Goal: Task Accomplishment & Management: Manage account settings

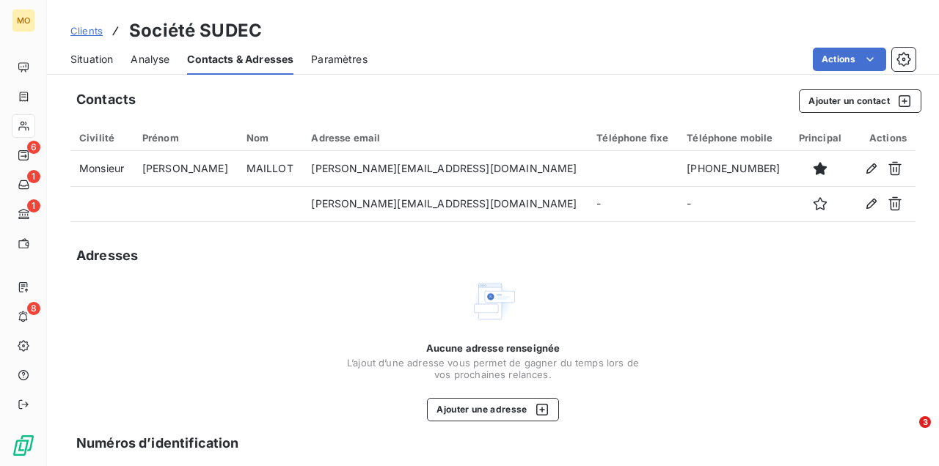
click at [97, 60] on span "Situation" at bounding box center [91, 59] width 43 height 15
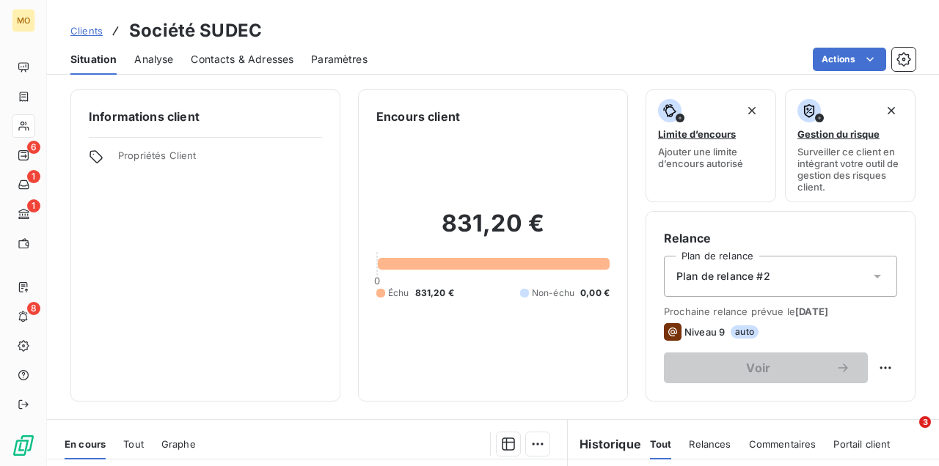
click at [143, 58] on span "Analyse" at bounding box center [153, 59] width 39 height 15
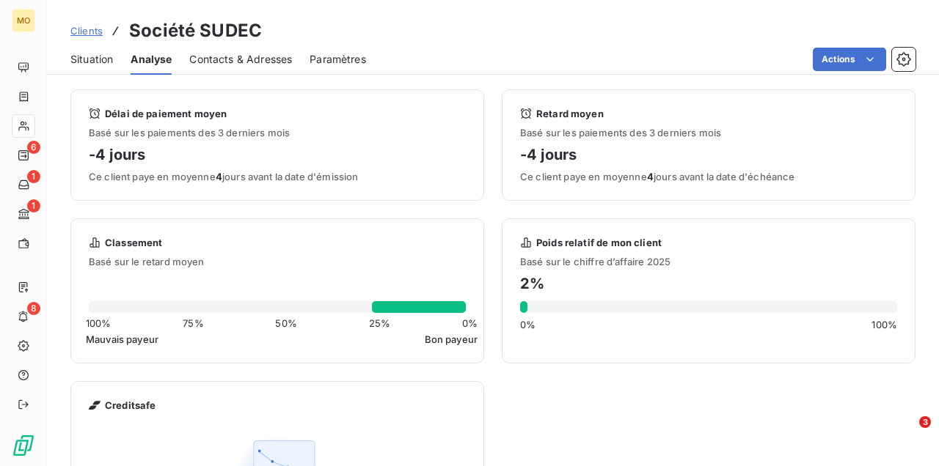
click at [91, 57] on span "Situation" at bounding box center [91, 59] width 43 height 15
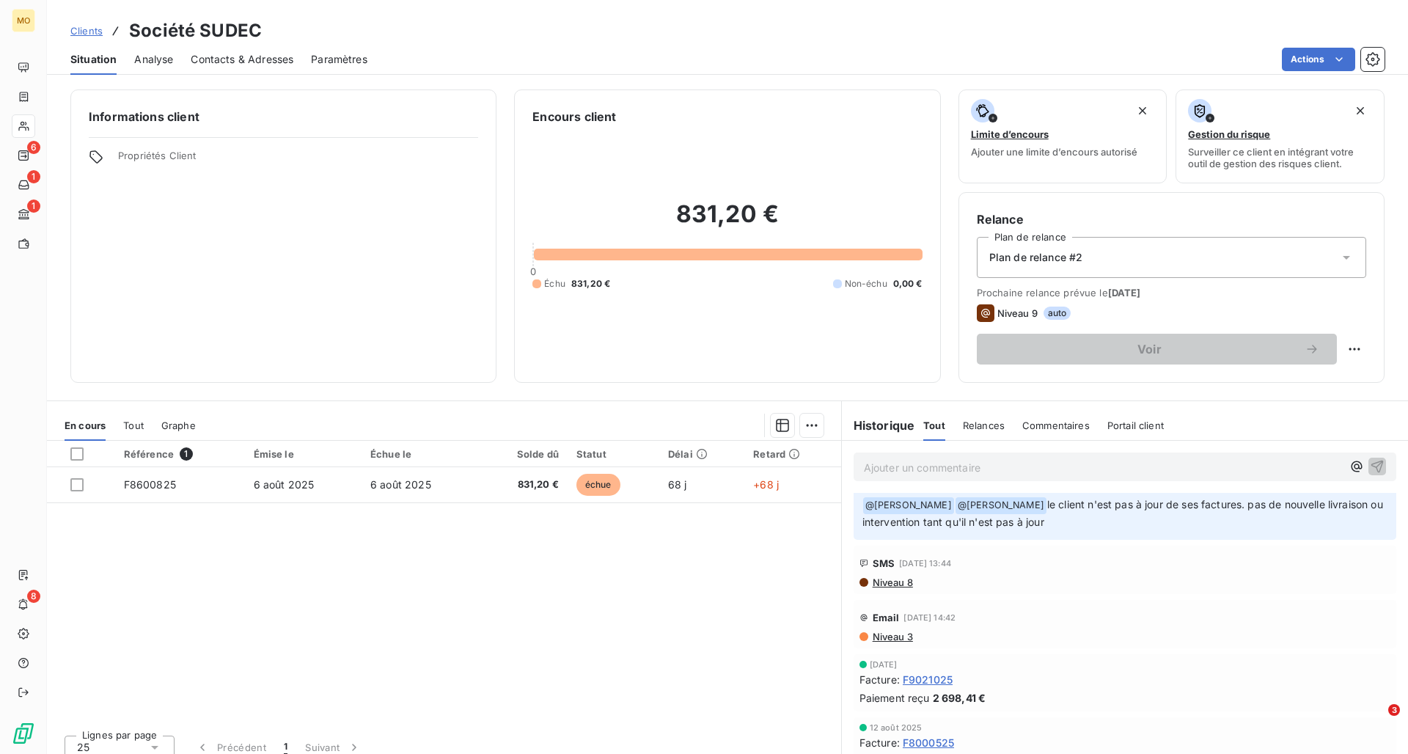
scroll to position [11, 0]
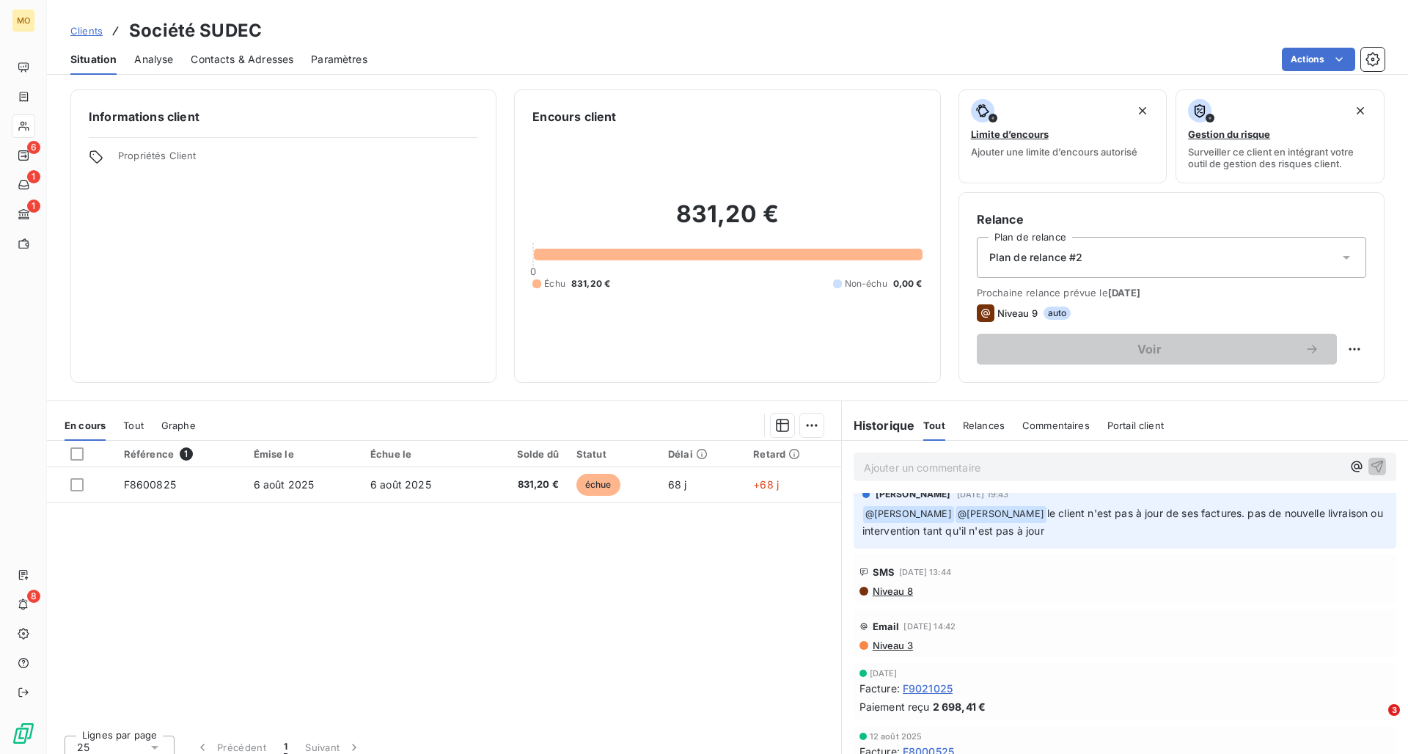
click at [251, 56] on span "Contacts & Adresses" at bounding box center [242, 59] width 103 height 15
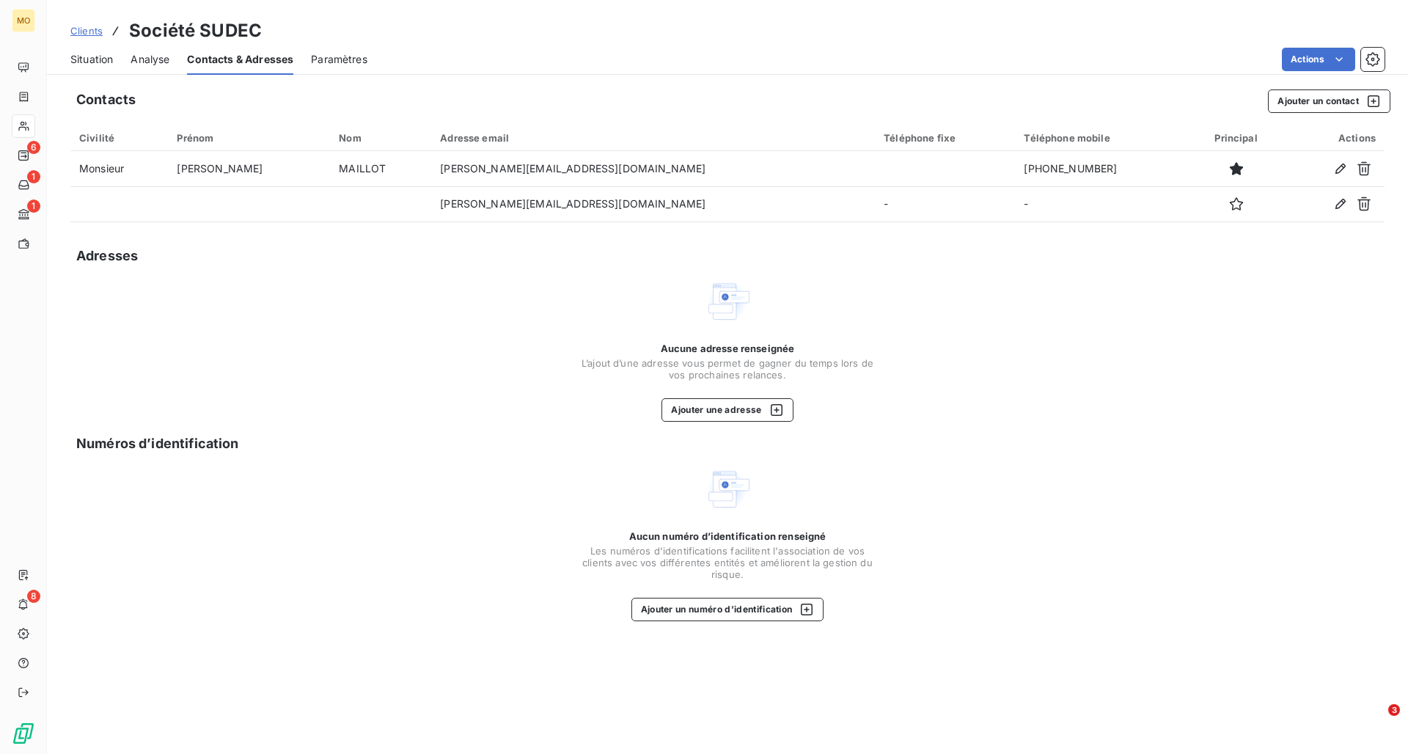
click at [158, 54] on span "Analyse" at bounding box center [150, 59] width 39 height 15
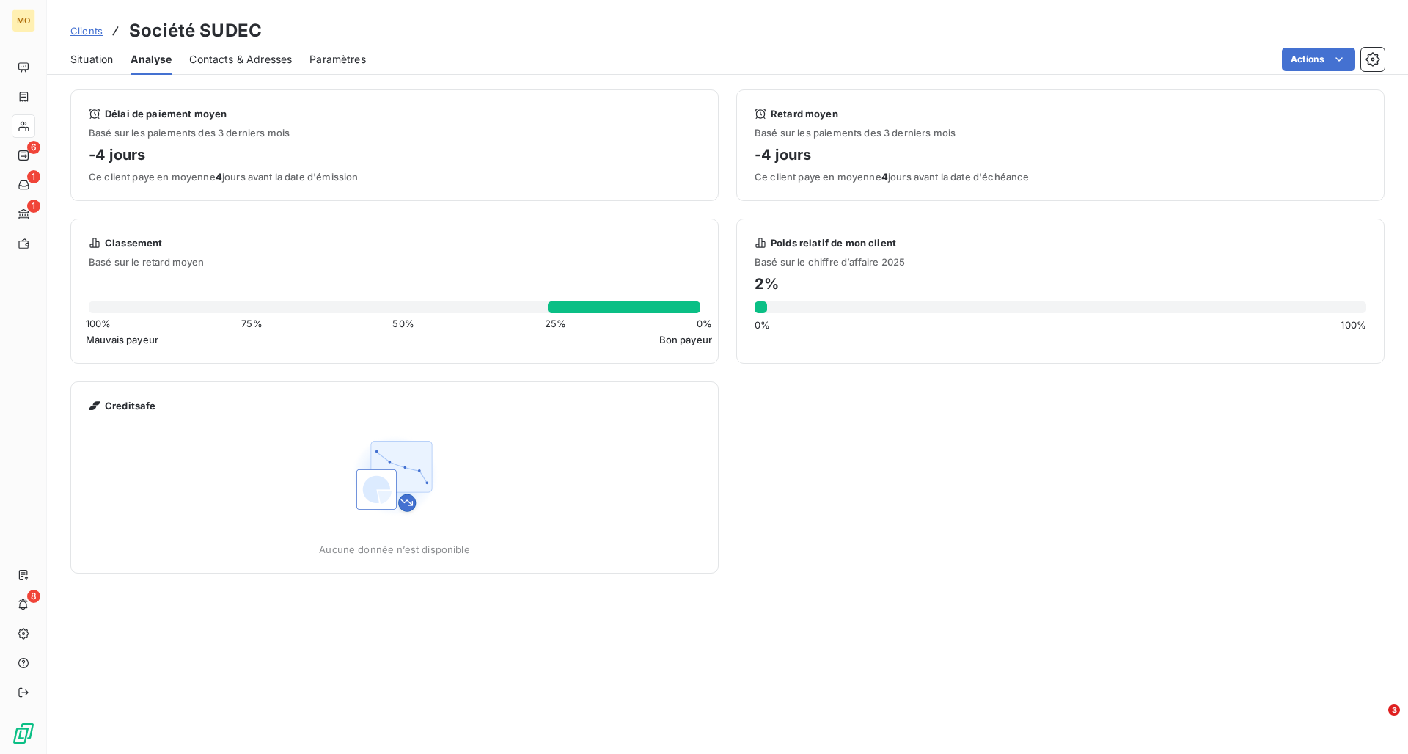
click at [86, 55] on span "Situation" at bounding box center [91, 59] width 43 height 15
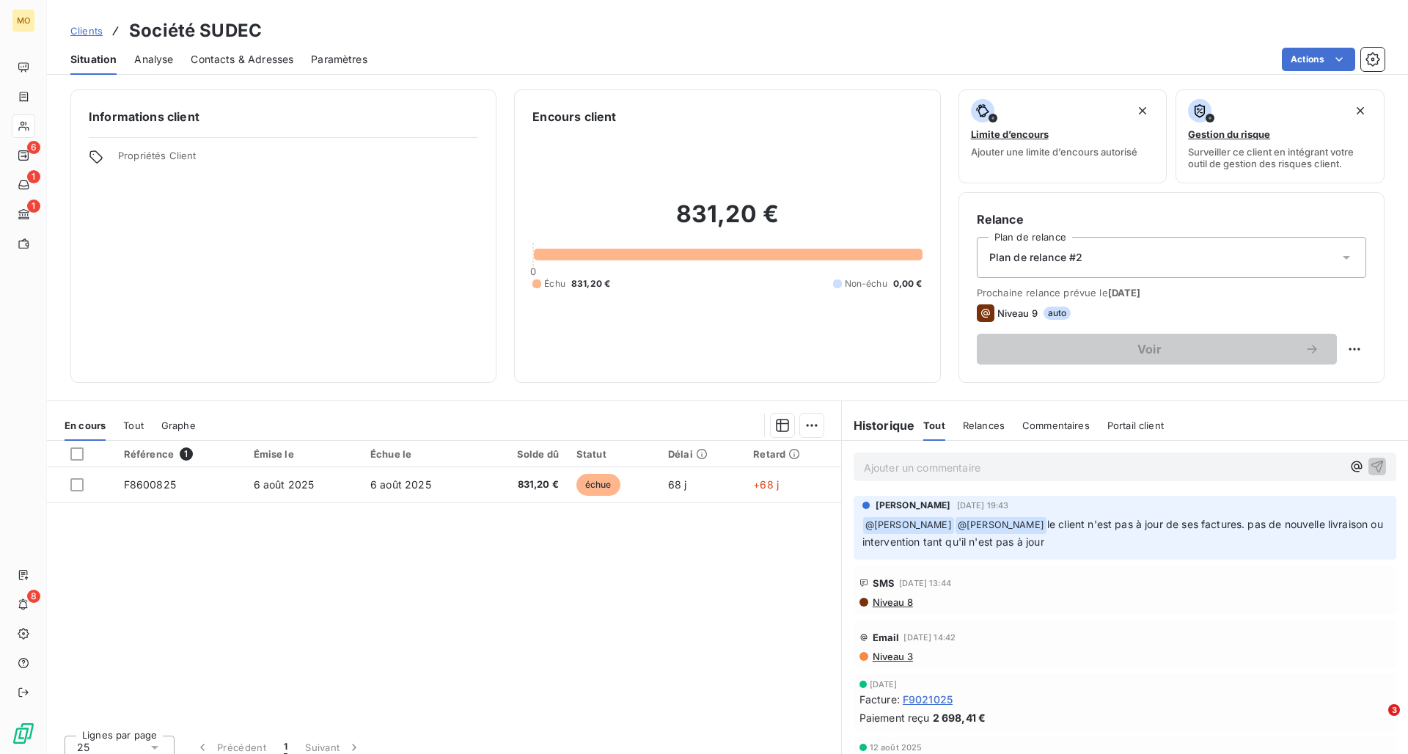
click at [236, 56] on span "Contacts & Adresses" at bounding box center [242, 59] width 103 height 15
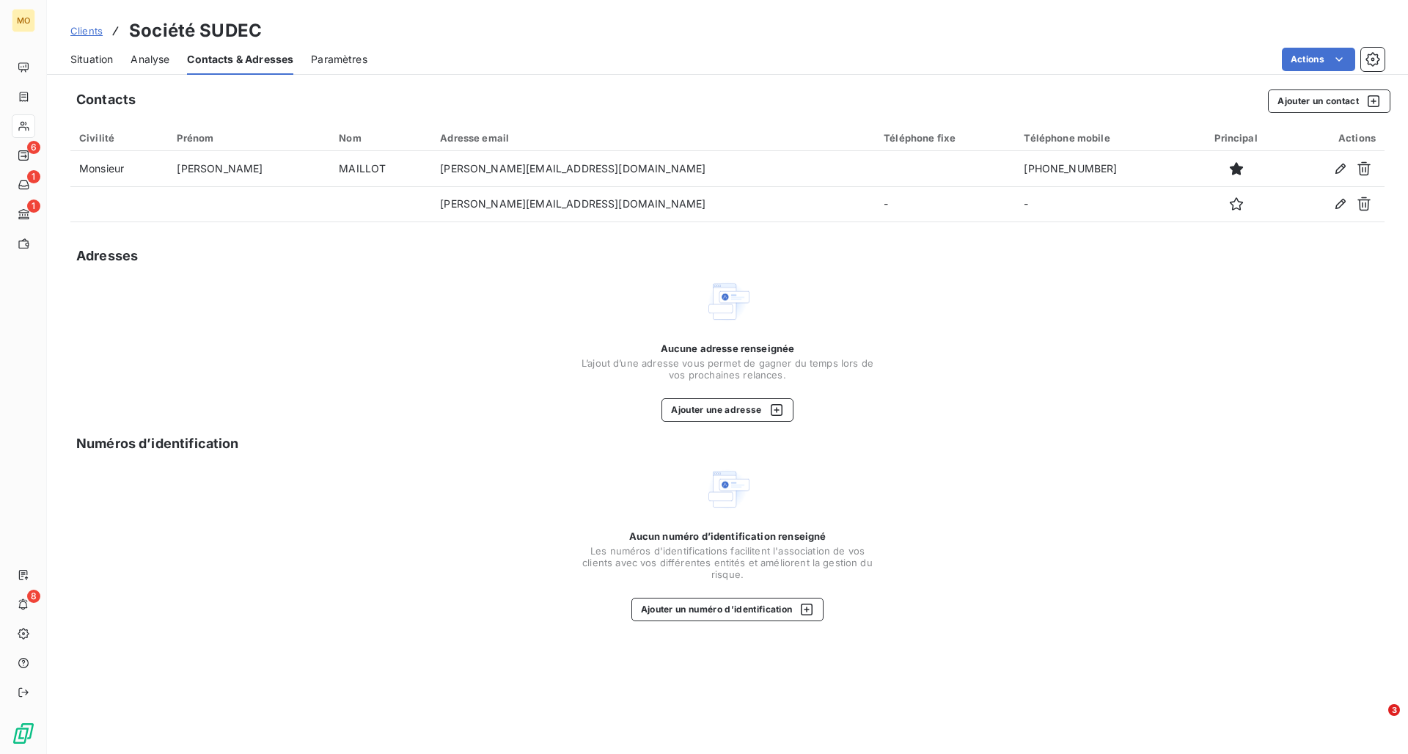
click at [147, 61] on span "Analyse" at bounding box center [150, 59] width 39 height 15
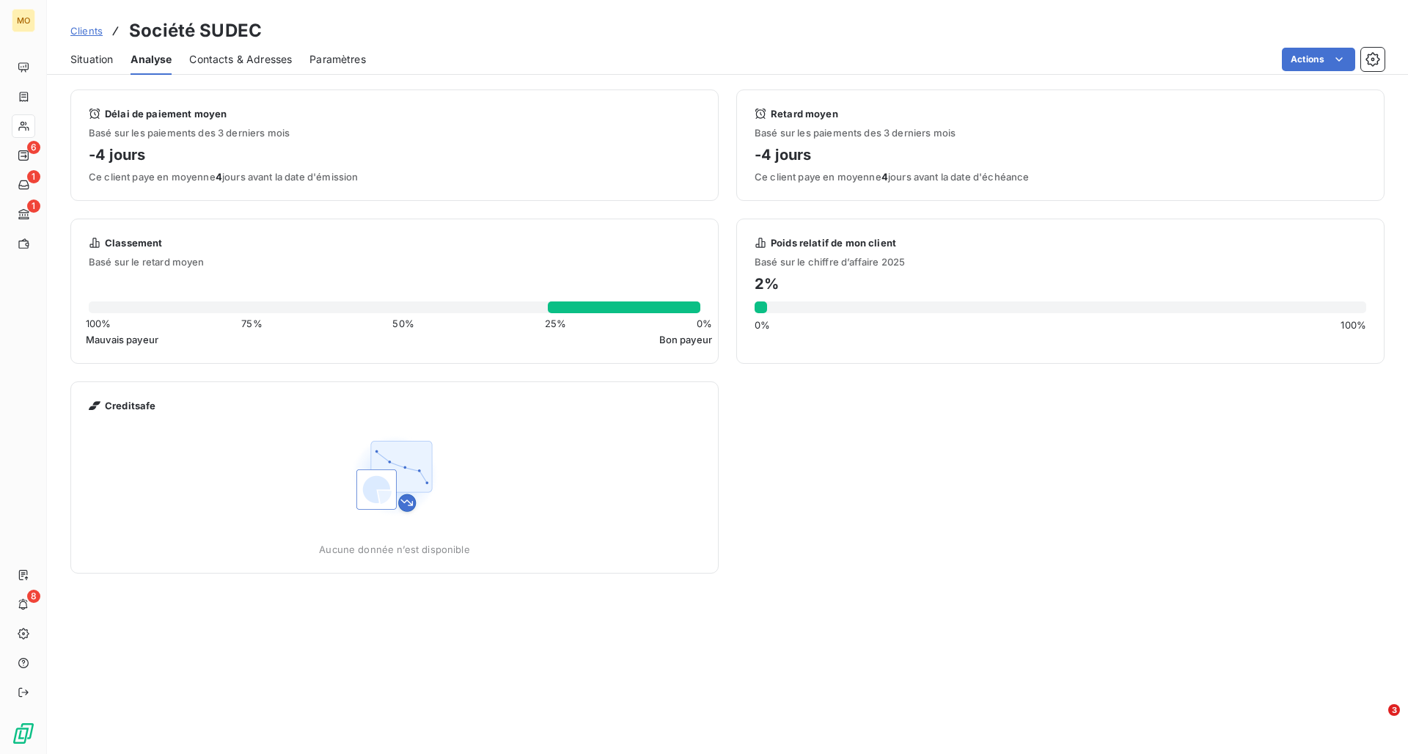
click at [104, 55] on span "Situation" at bounding box center [91, 59] width 43 height 15
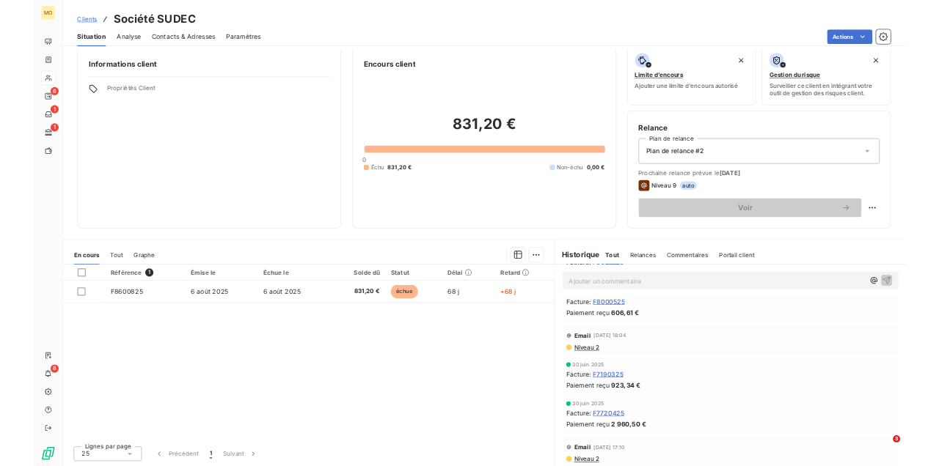
scroll to position [0, 0]
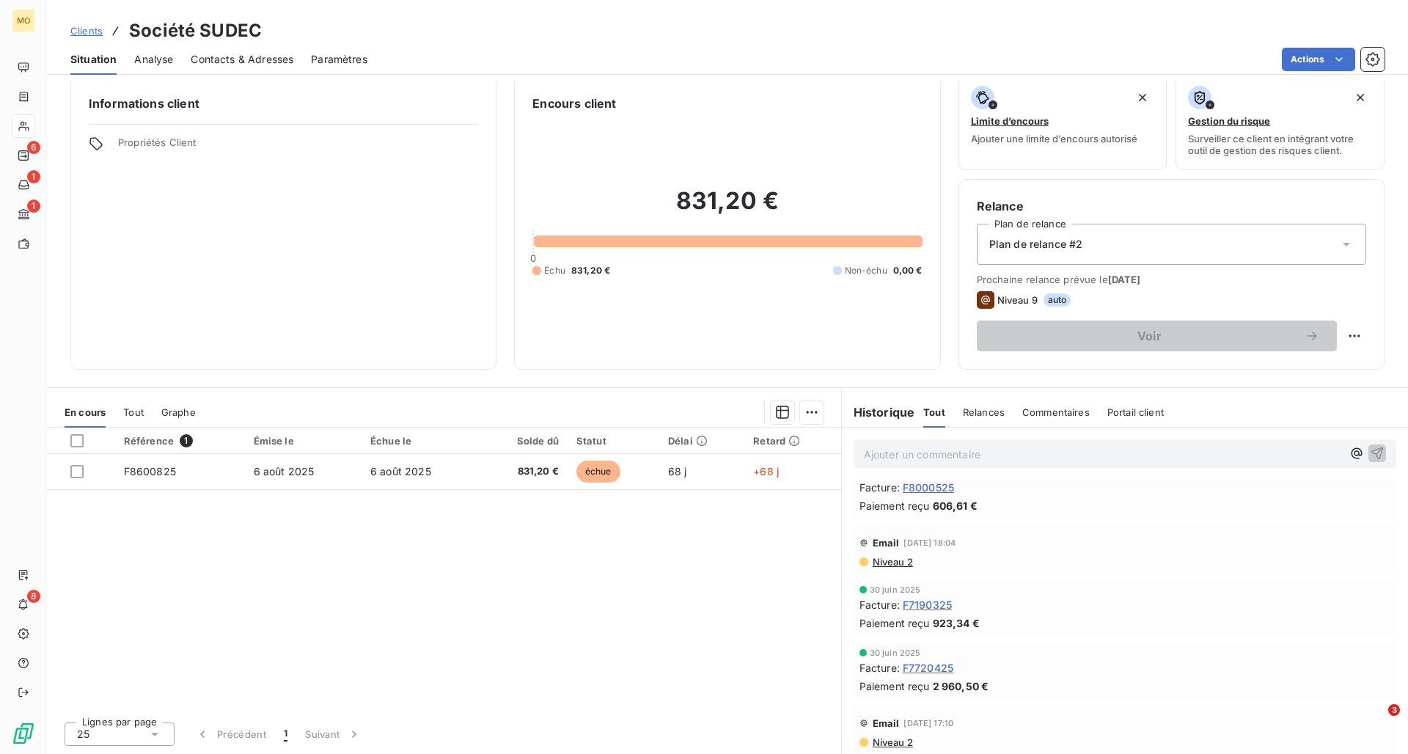
click at [246, 62] on span "Contacts & Adresses" at bounding box center [242, 59] width 103 height 15
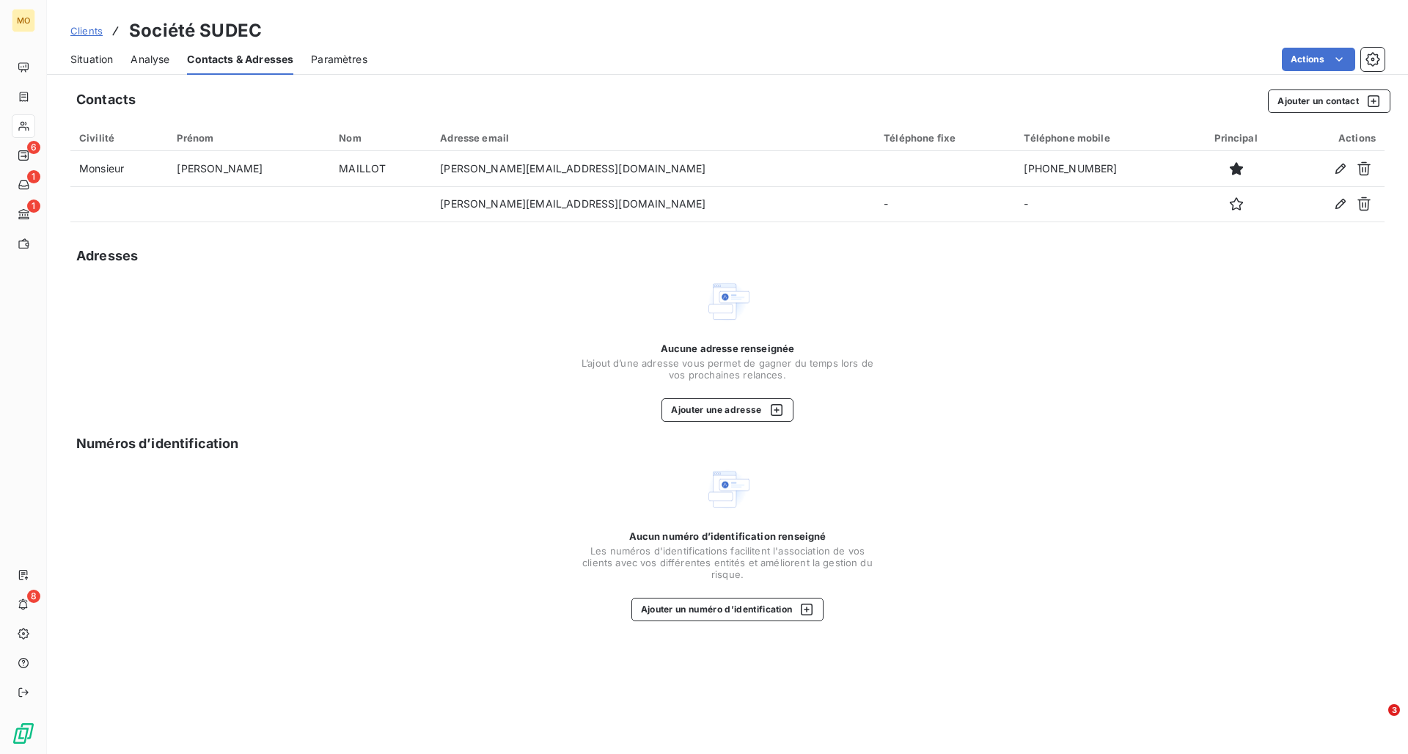
click at [99, 60] on span "Situation" at bounding box center [91, 59] width 43 height 15
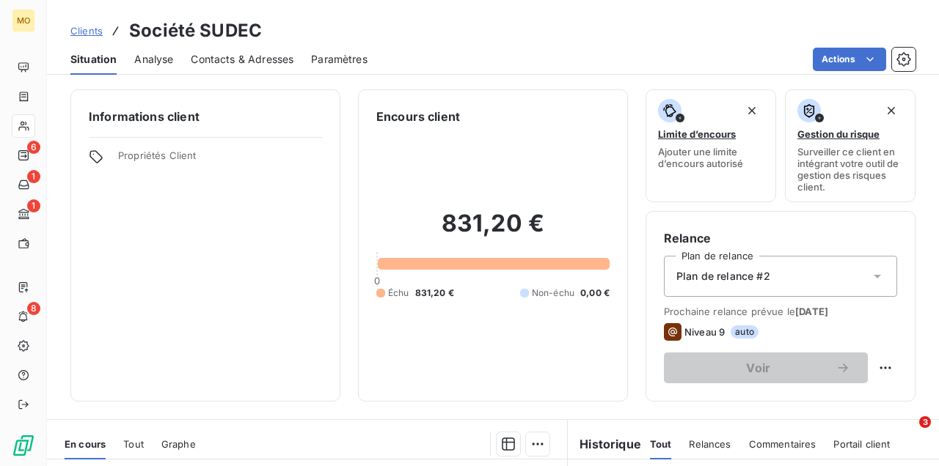
click at [81, 31] on span "Clients" at bounding box center [86, 31] width 32 height 12
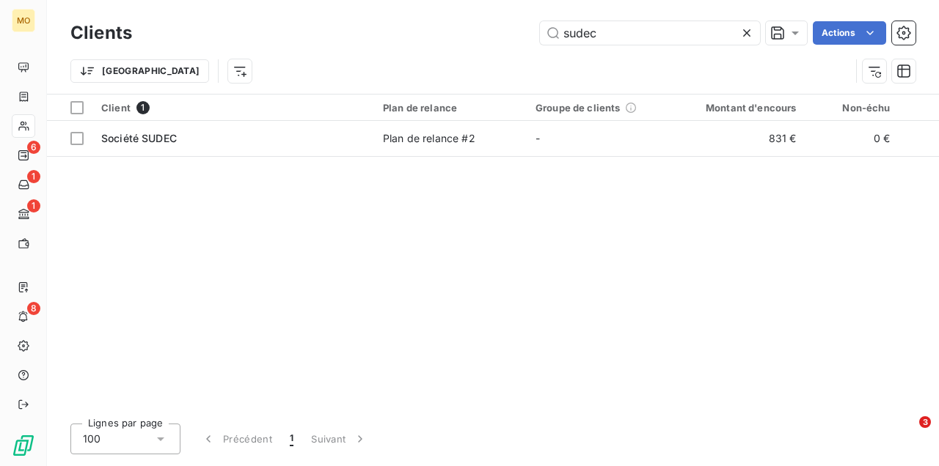
drag, startPoint x: 623, startPoint y: 32, endPoint x: 537, endPoint y: 32, distance: 85.8
click at [537, 32] on div "sudec Actions" at bounding box center [533, 32] width 766 height 23
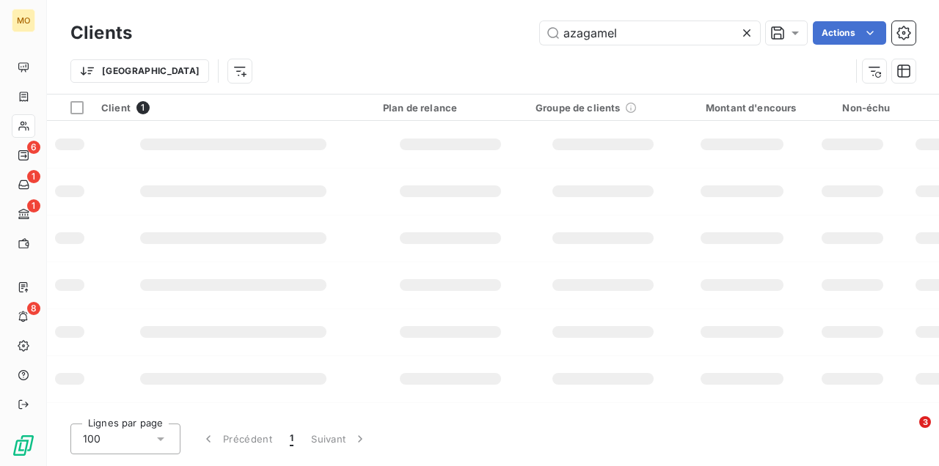
type input "azagamel"
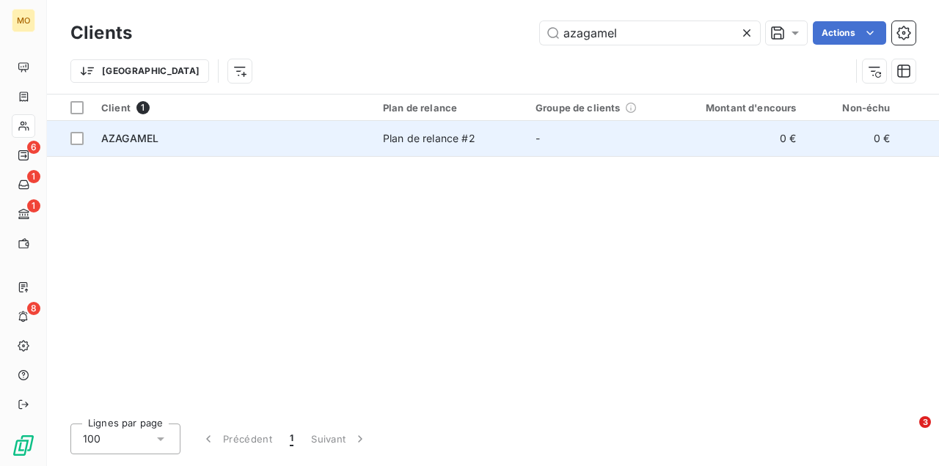
click at [164, 128] on td "AZAGAMEL" at bounding box center [233, 138] width 282 height 35
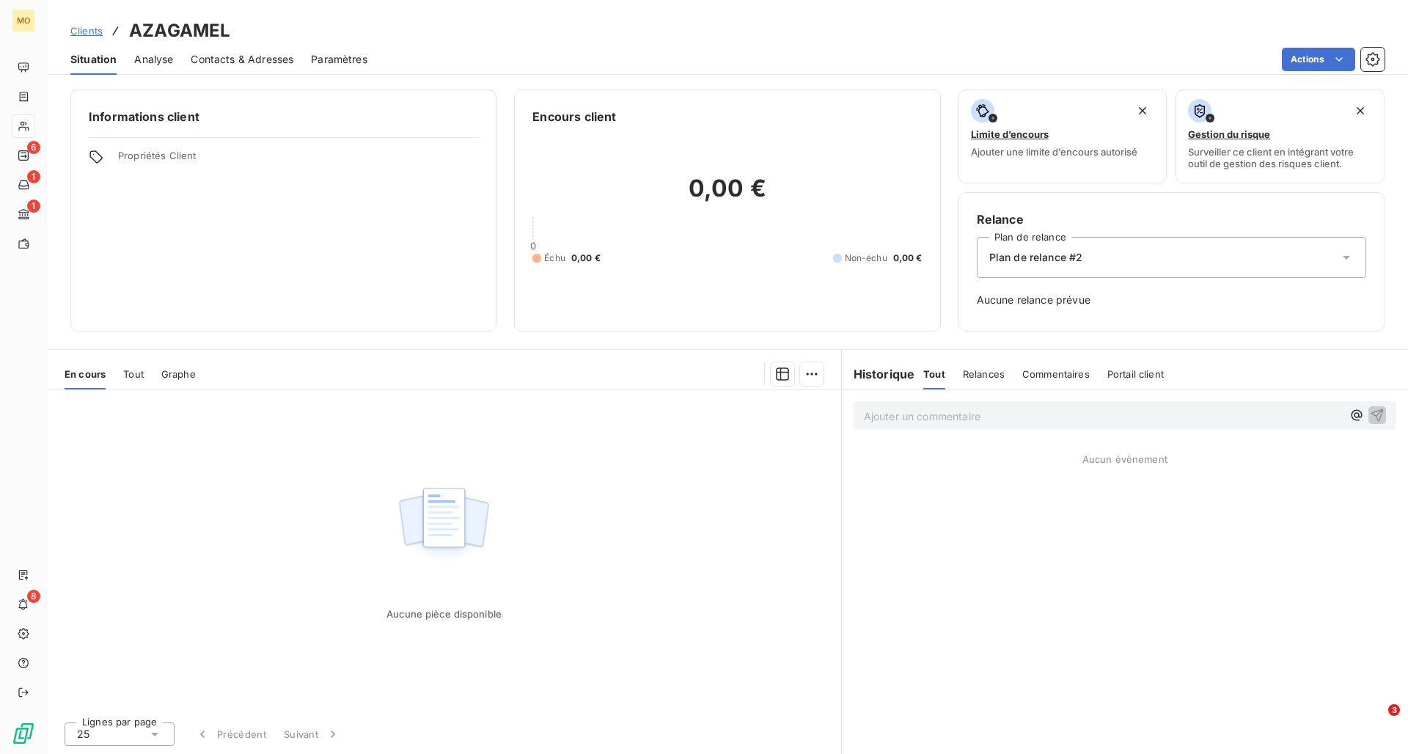
click at [161, 60] on span "Analyse" at bounding box center [153, 59] width 39 height 15
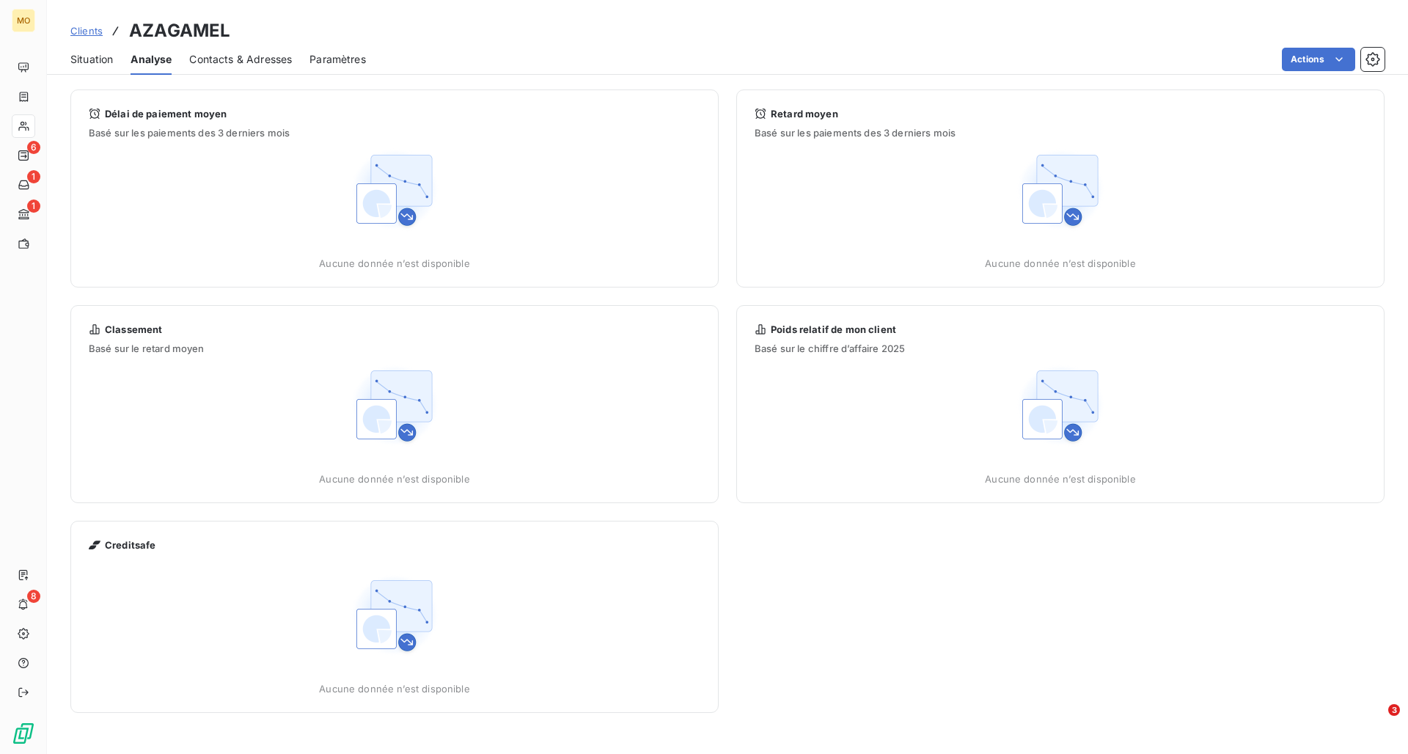
click at [93, 60] on span "Situation" at bounding box center [91, 59] width 43 height 15
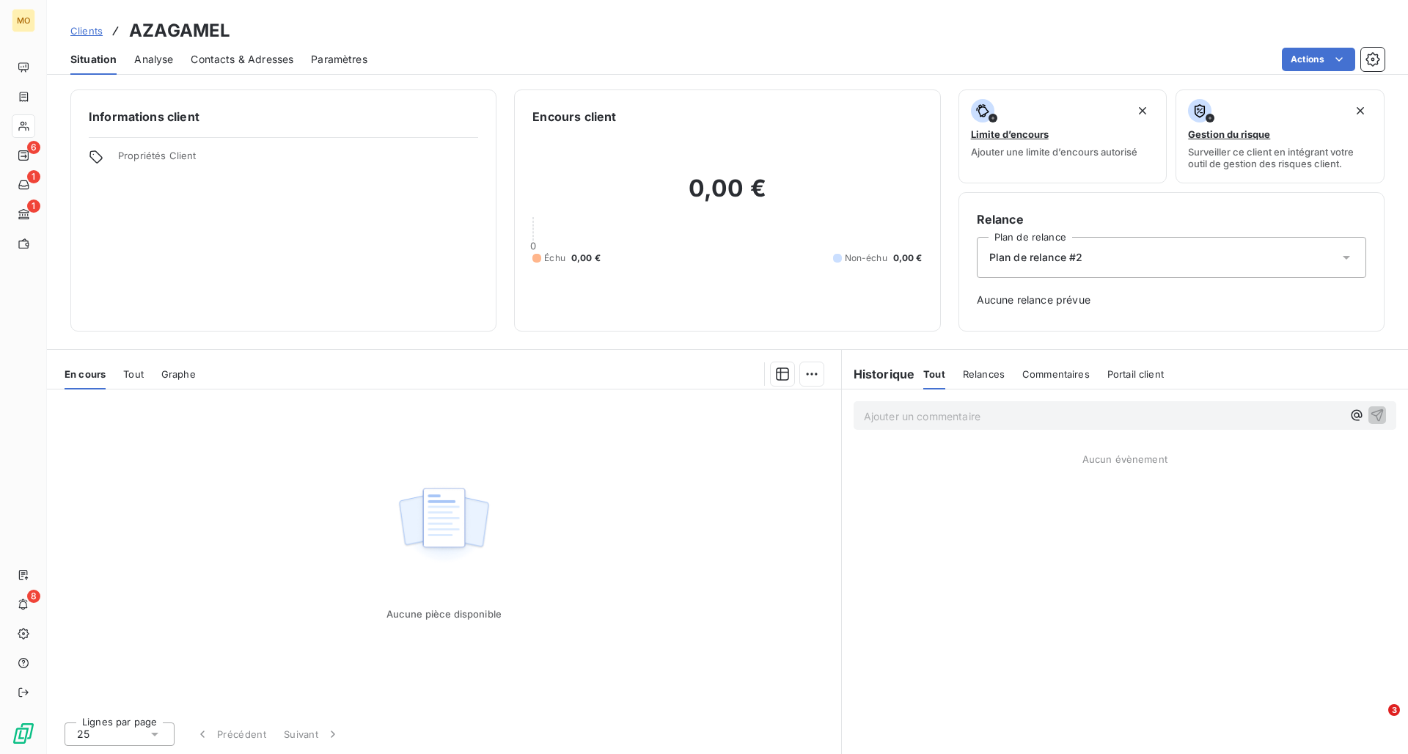
click at [151, 60] on span "Analyse" at bounding box center [153, 59] width 39 height 15
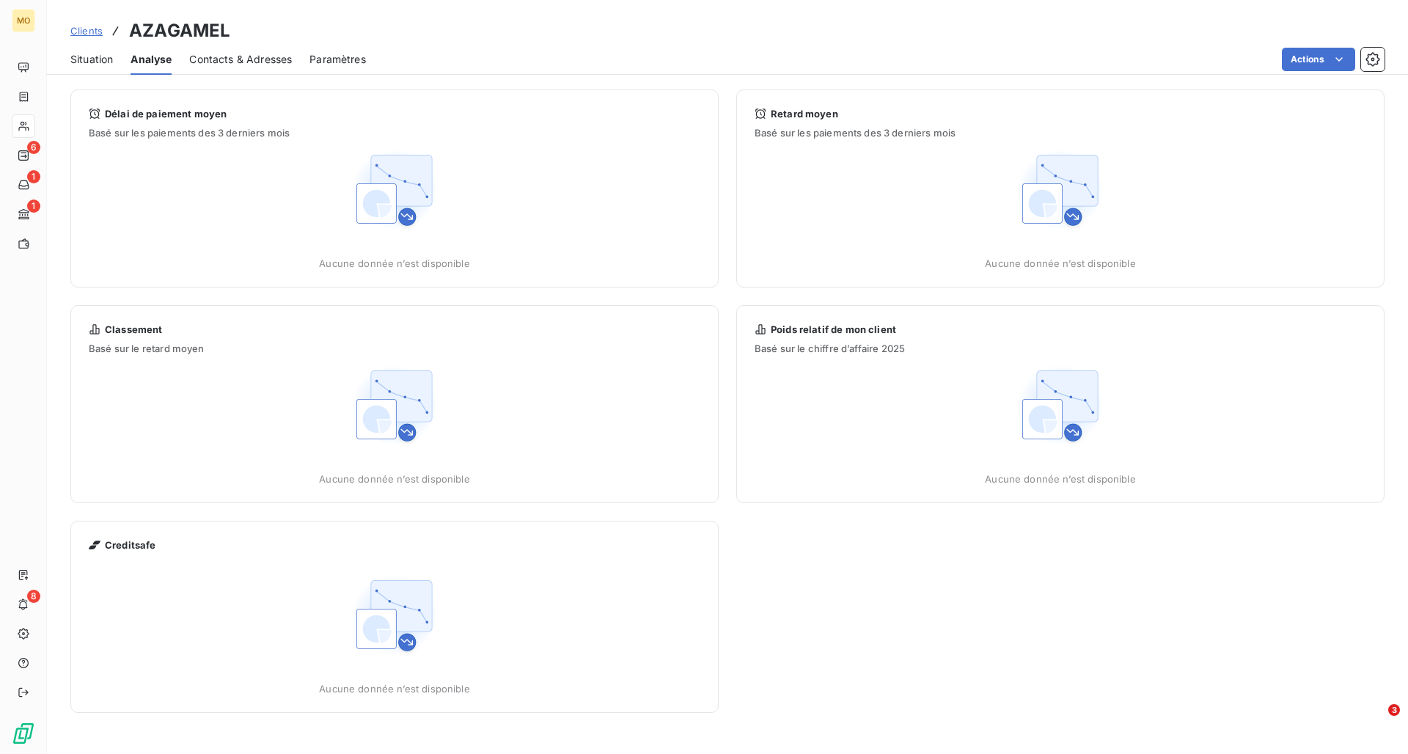
click at [95, 59] on span "Situation" at bounding box center [91, 59] width 43 height 15
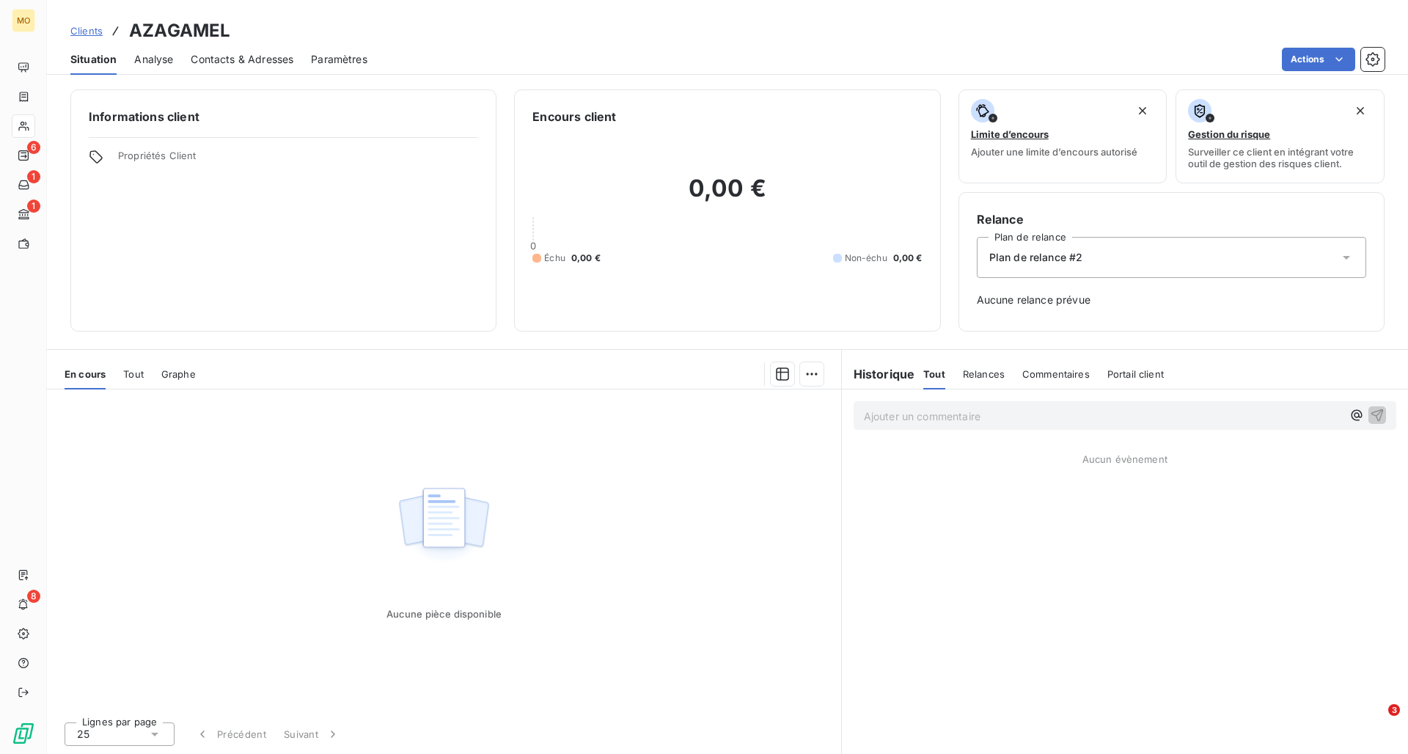
click at [87, 31] on span "Clients" at bounding box center [86, 31] width 32 height 12
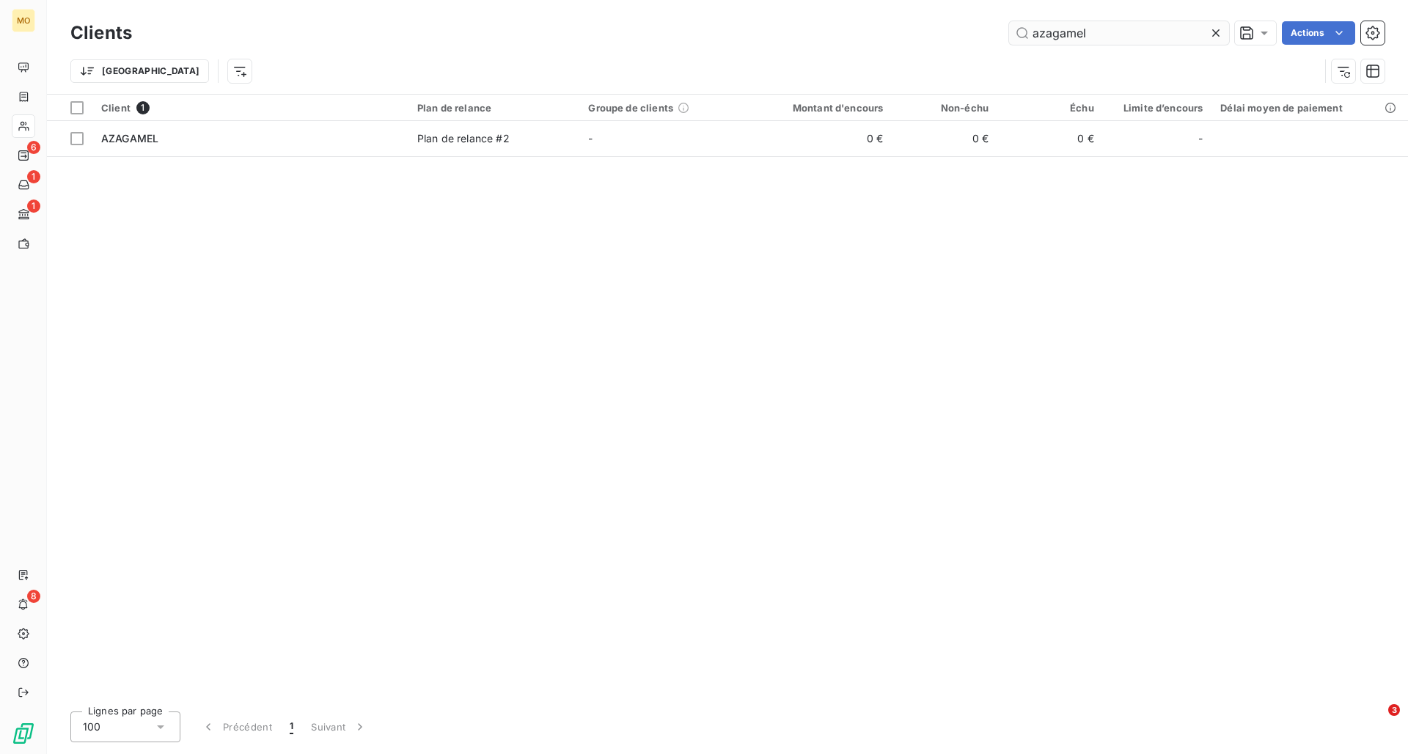
drag, startPoint x: 1103, startPoint y: 33, endPoint x: 1014, endPoint y: 29, distance: 88.8
click at [938, 29] on input "azagamel" at bounding box center [1119, 32] width 220 height 23
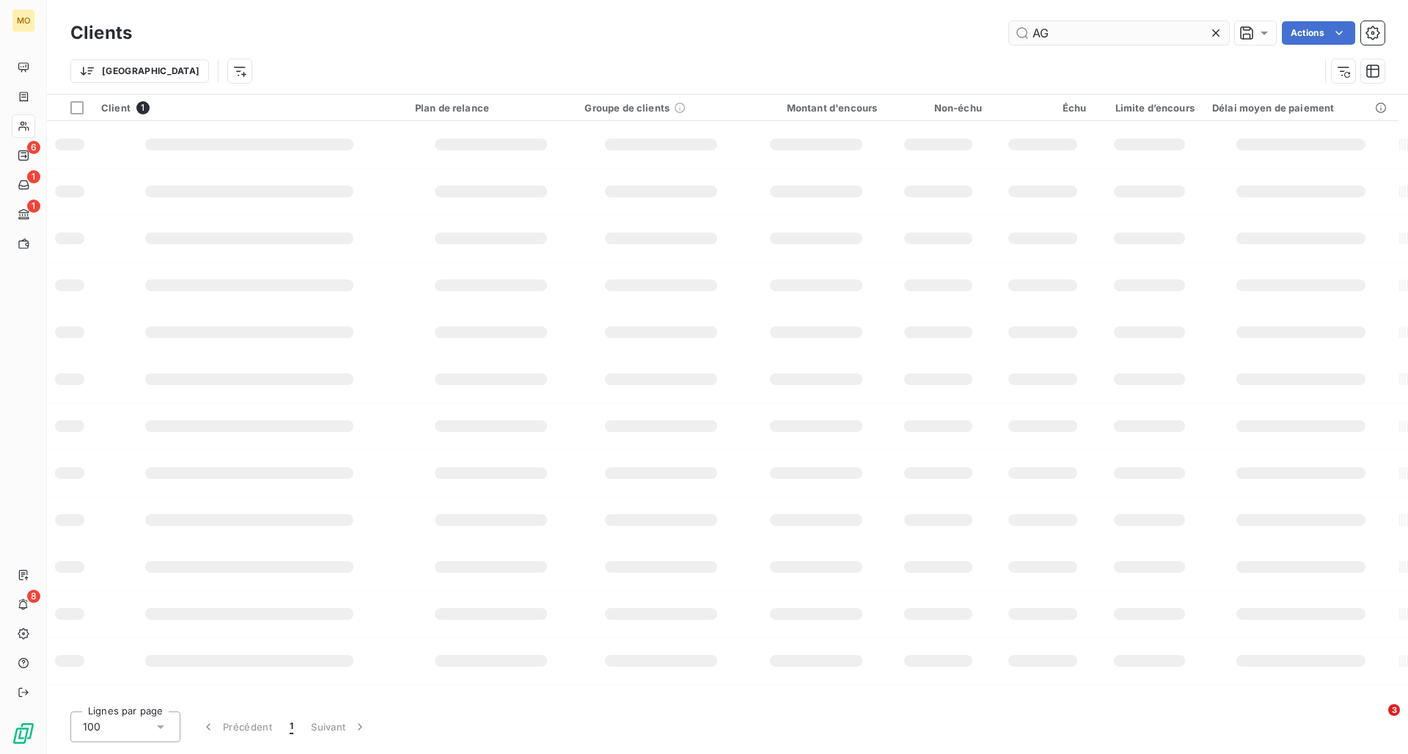
type input "AG"
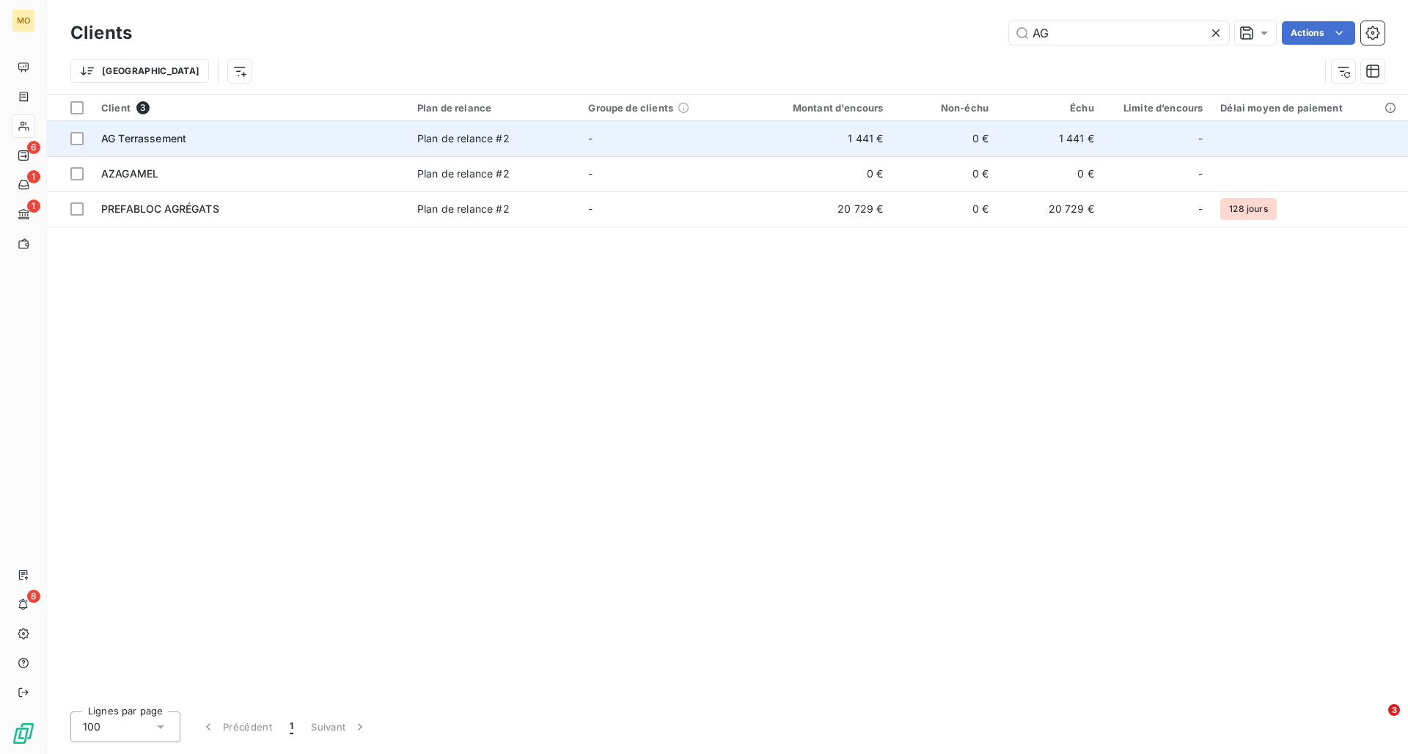
click at [176, 141] on span "AG Terrassement" at bounding box center [143, 138] width 85 height 12
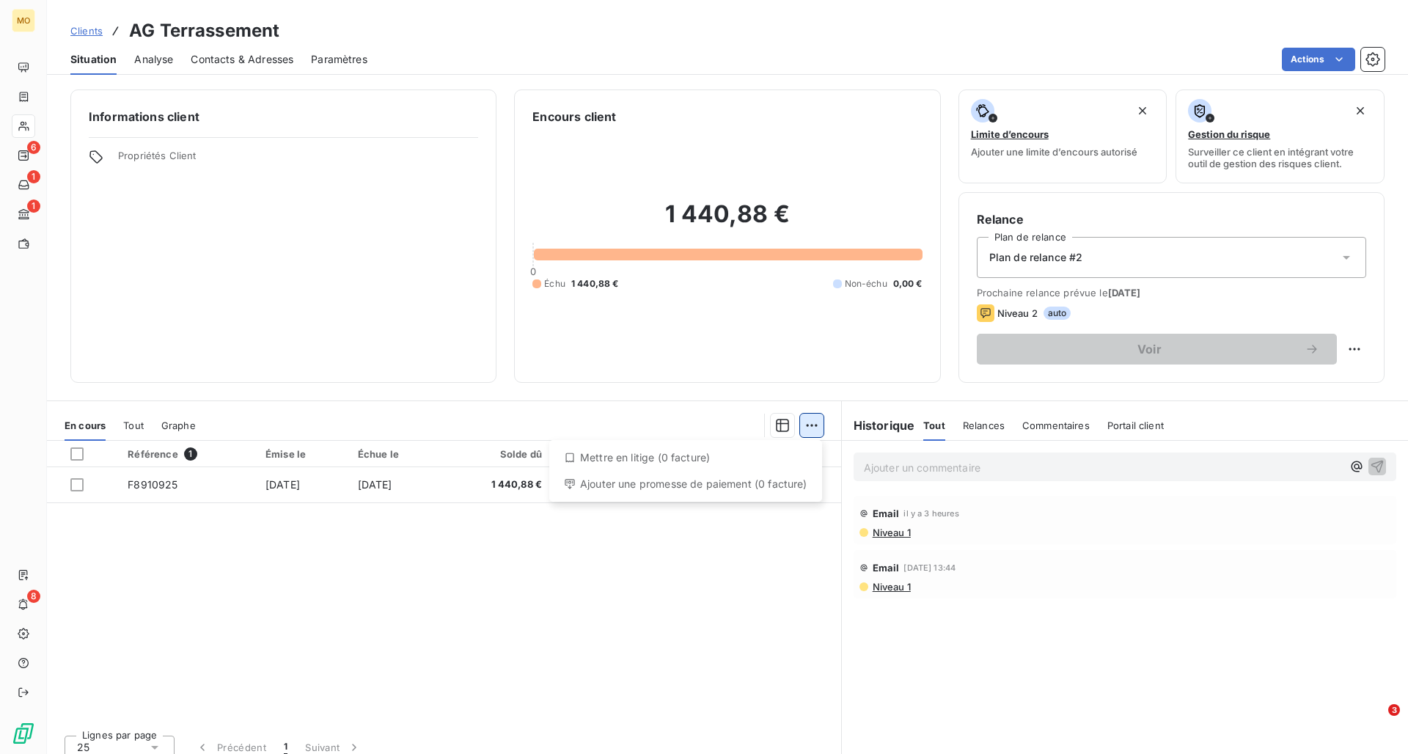
click at [813, 426] on html "MO 6 1 1 8 Clients AG Terrassement Situation Analyse Contacts & Adresses Paramè…" at bounding box center [704, 377] width 1408 height 754
click at [214, 466] on html "MO 6 1 1 8 Clients AG Terrassement Situation Analyse Contacts & Adresses Paramè…" at bounding box center [704, 377] width 1408 height 754
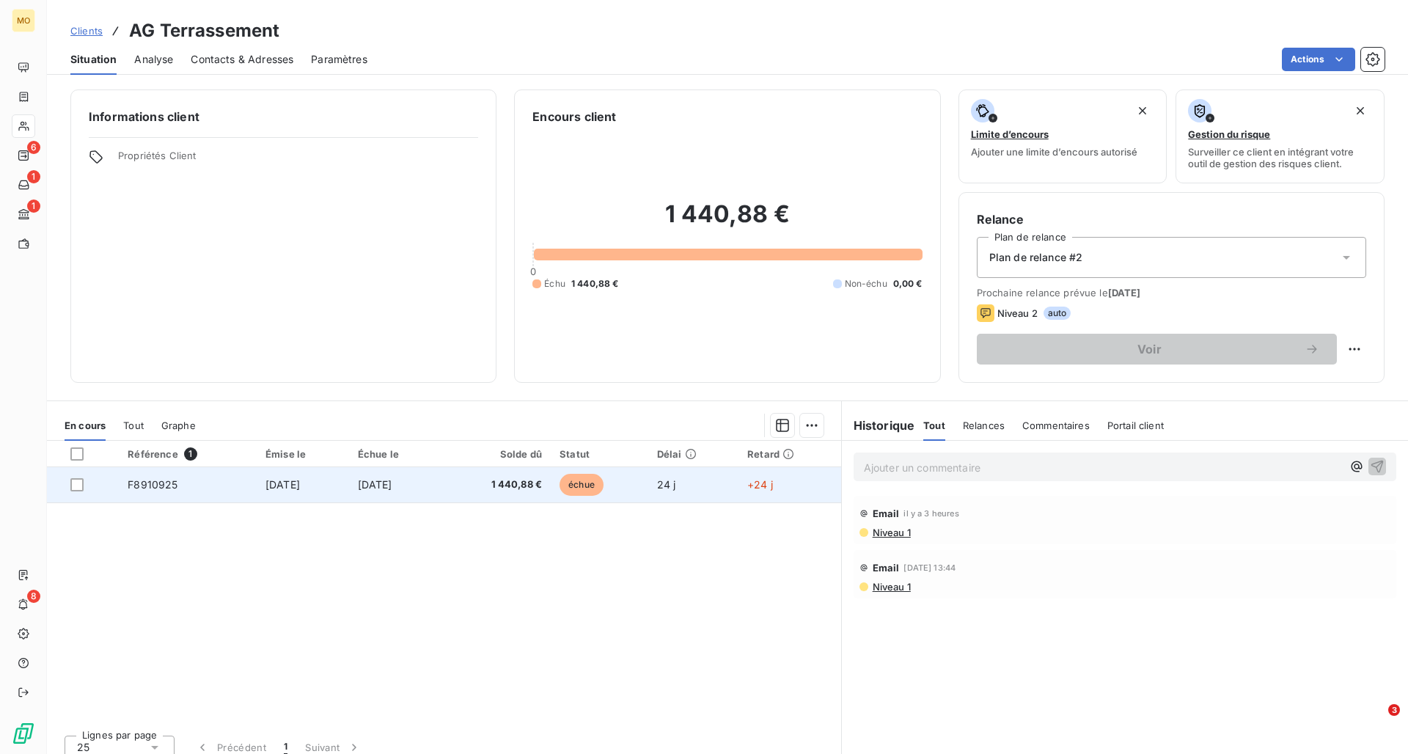
click at [381, 466] on td "[DATE]" at bounding box center [395, 484] width 93 height 35
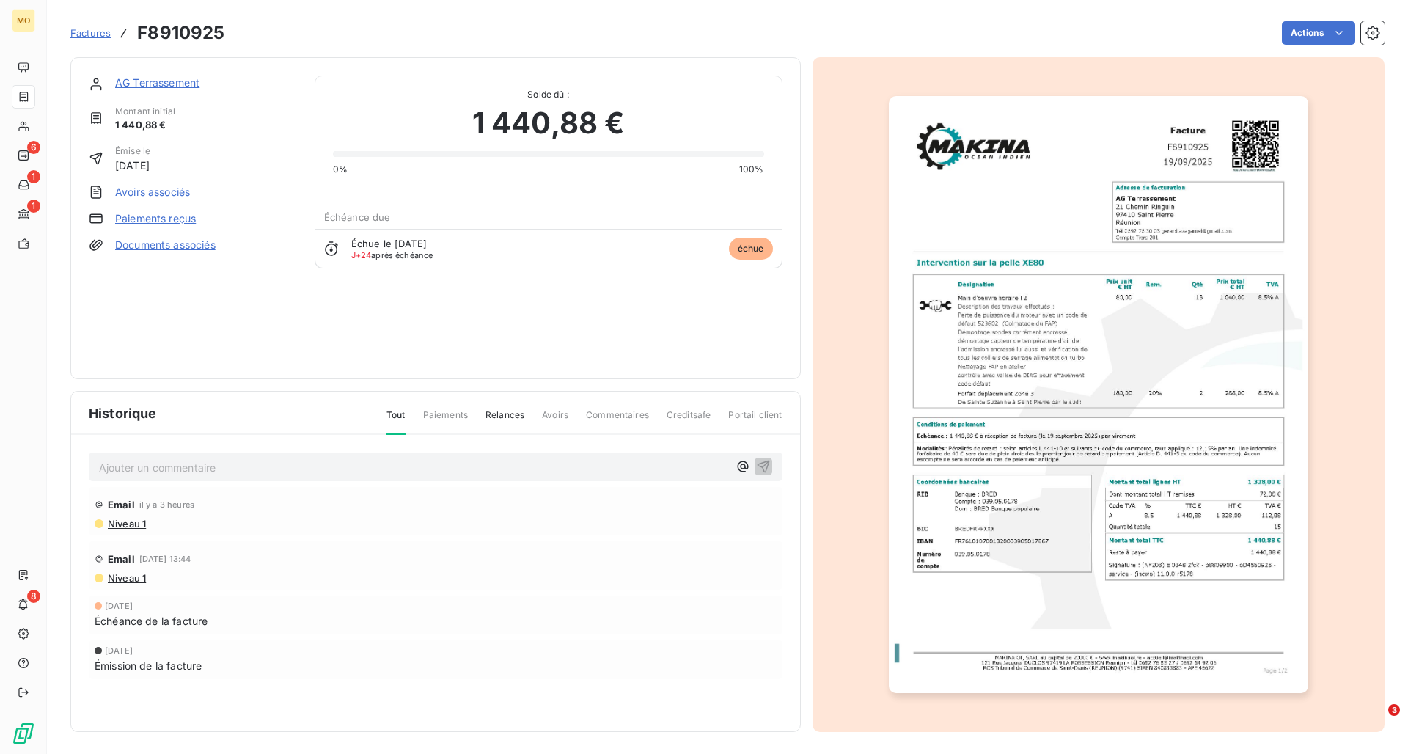
click at [166, 243] on link "Documents associés" at bounding box center [165, 245] width 100 height 15
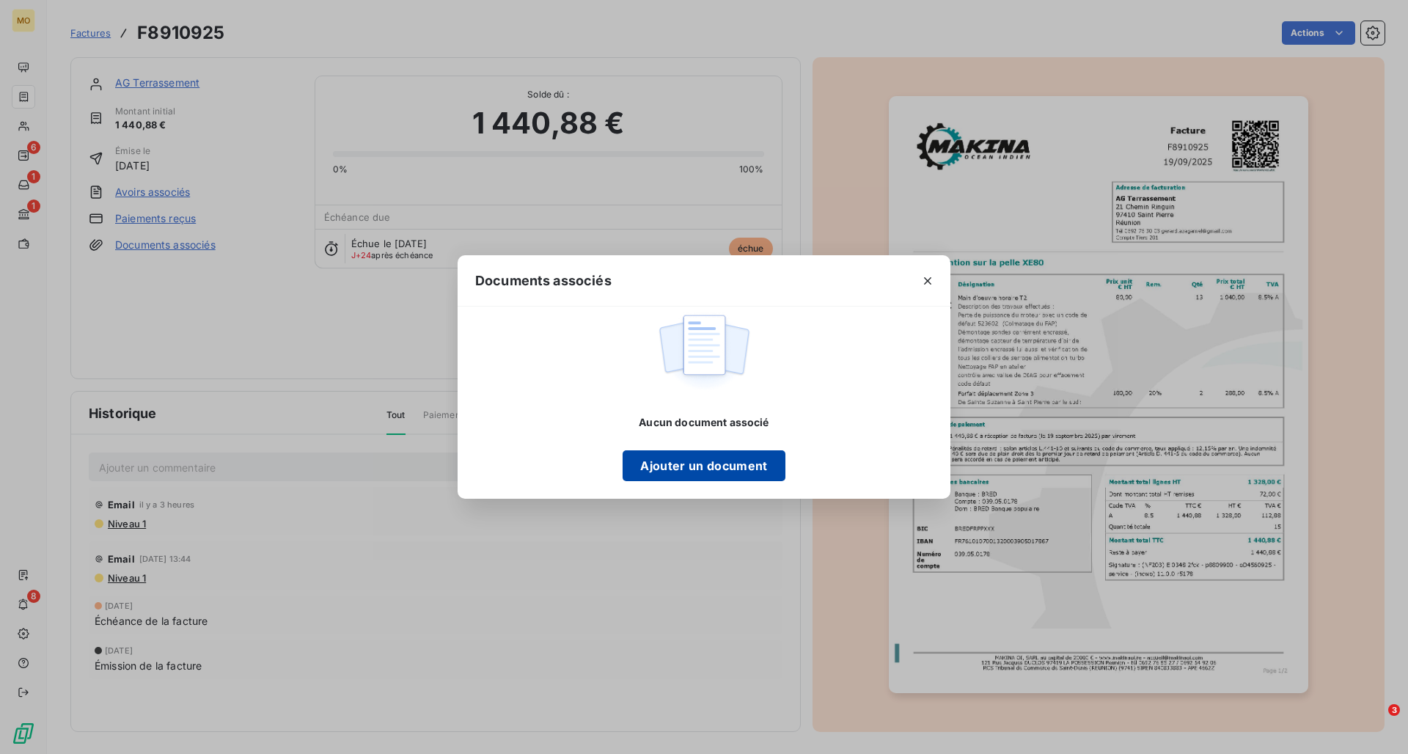
click at [699, 464] on button "Ajouter un document" at bounding box center [704, 465] width 162 height 31
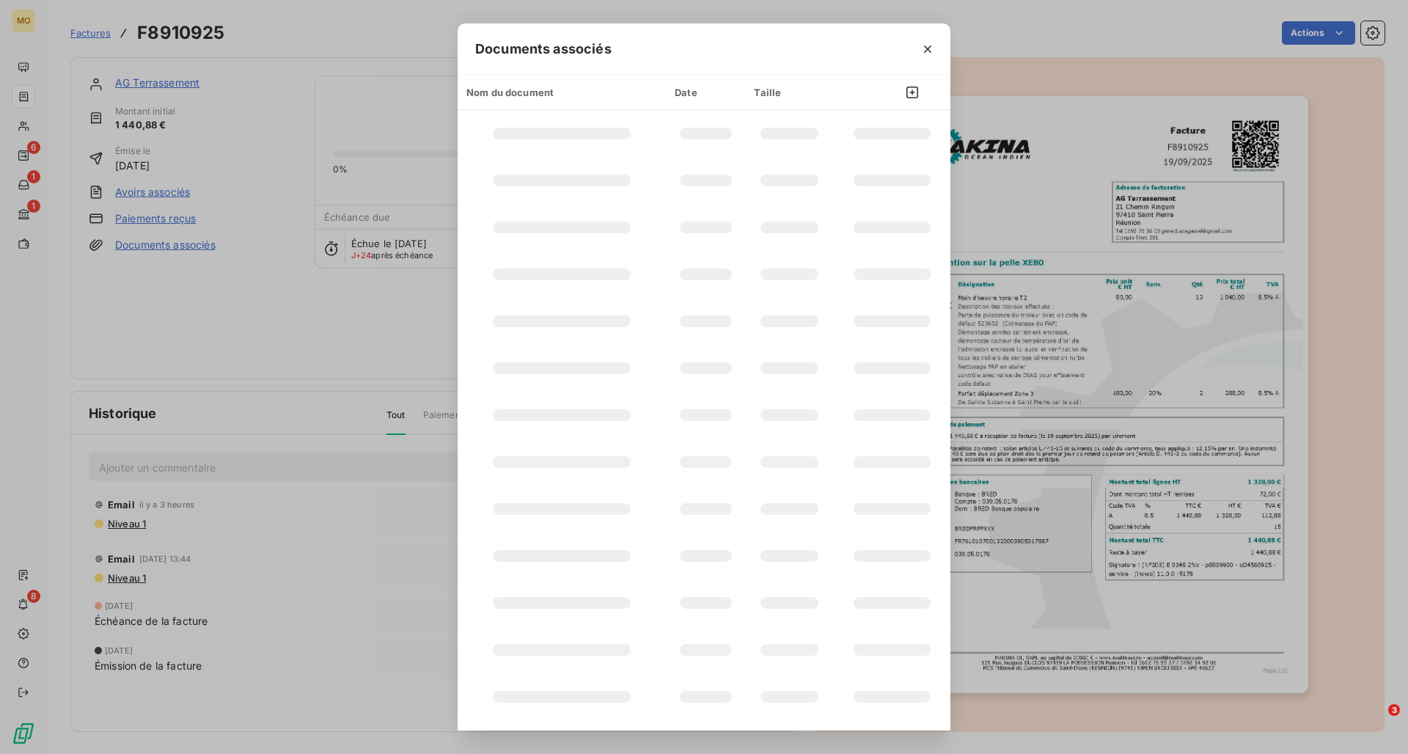
click at [938, 466] on div "Documents associés Nom du document Date Taille" at bounding box center [704, 377] width 1408 height 754
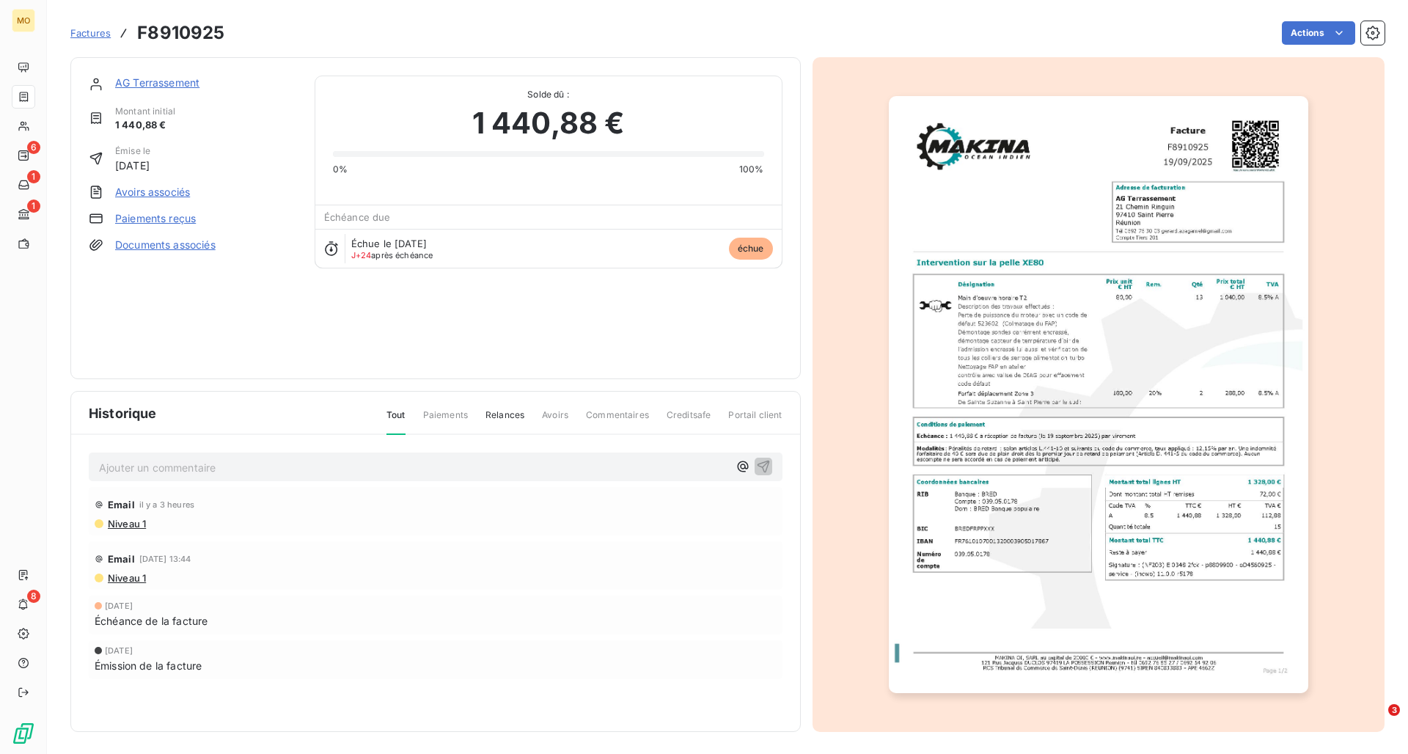
click at [155, 218] on link "Paiements reçus" at bounding box center [155, 218] width 81 height 15
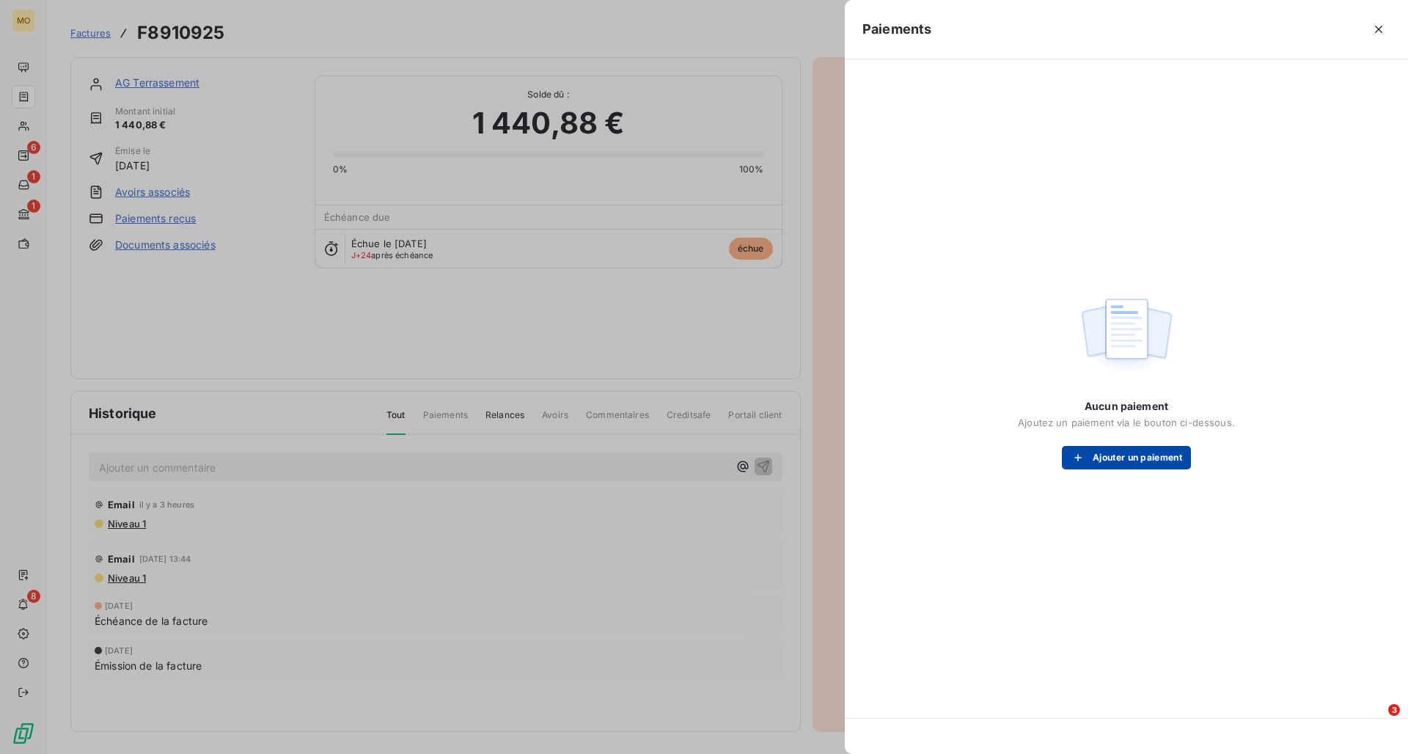
click at [938, 458] on button "Ajouter un paiement" at bounding box center [1126, 457] width 129 height 23
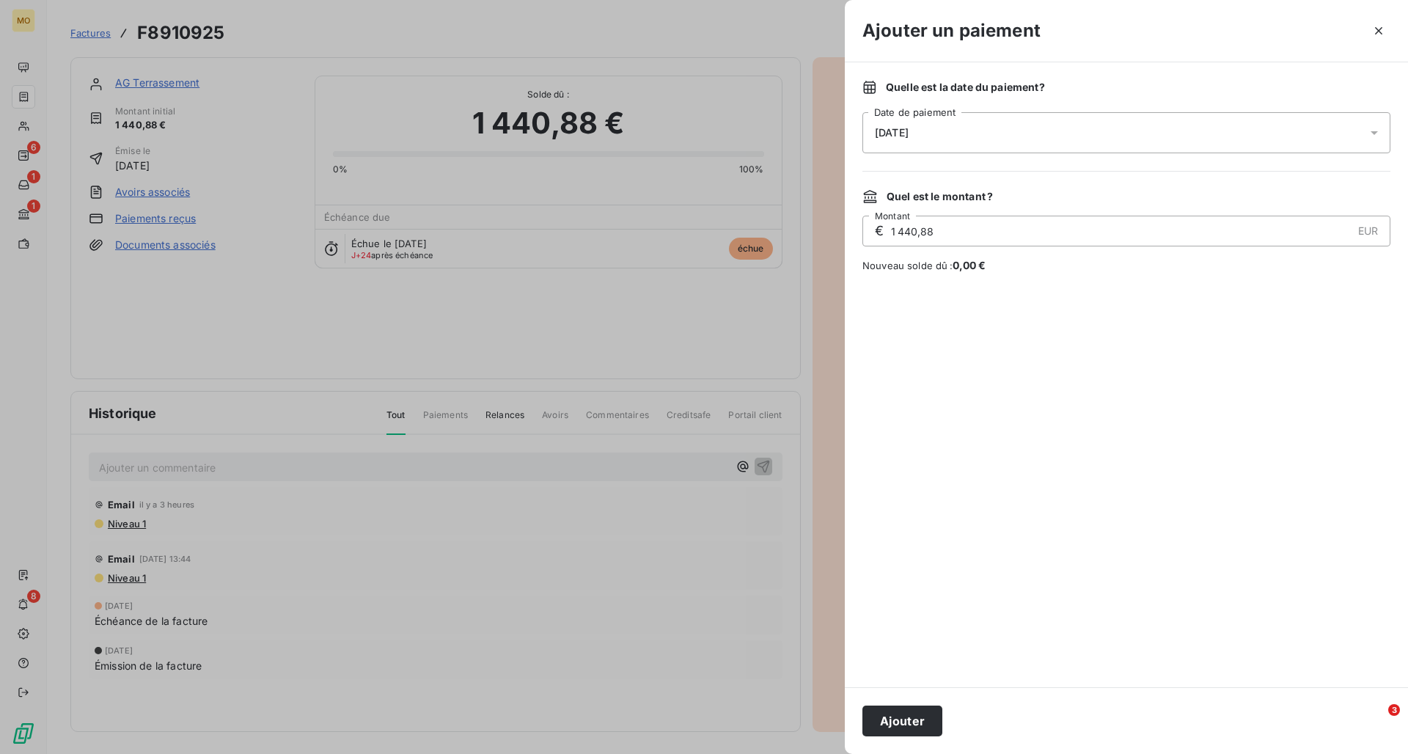
click at [717, 466] on div at bounding box center [704, 377] width 1408 height 754
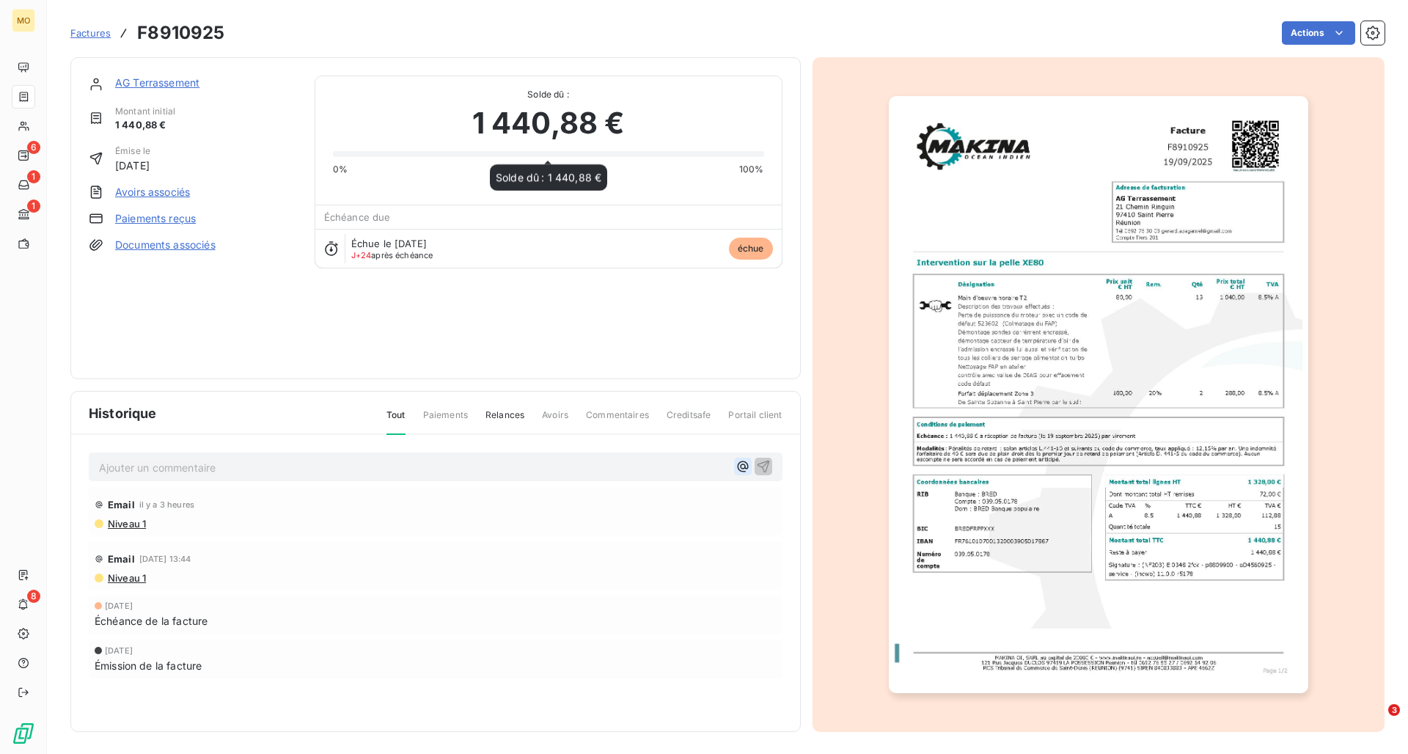
click at [743, 465] on icon "button" at bounding box center [743, 466] width 15 height 15
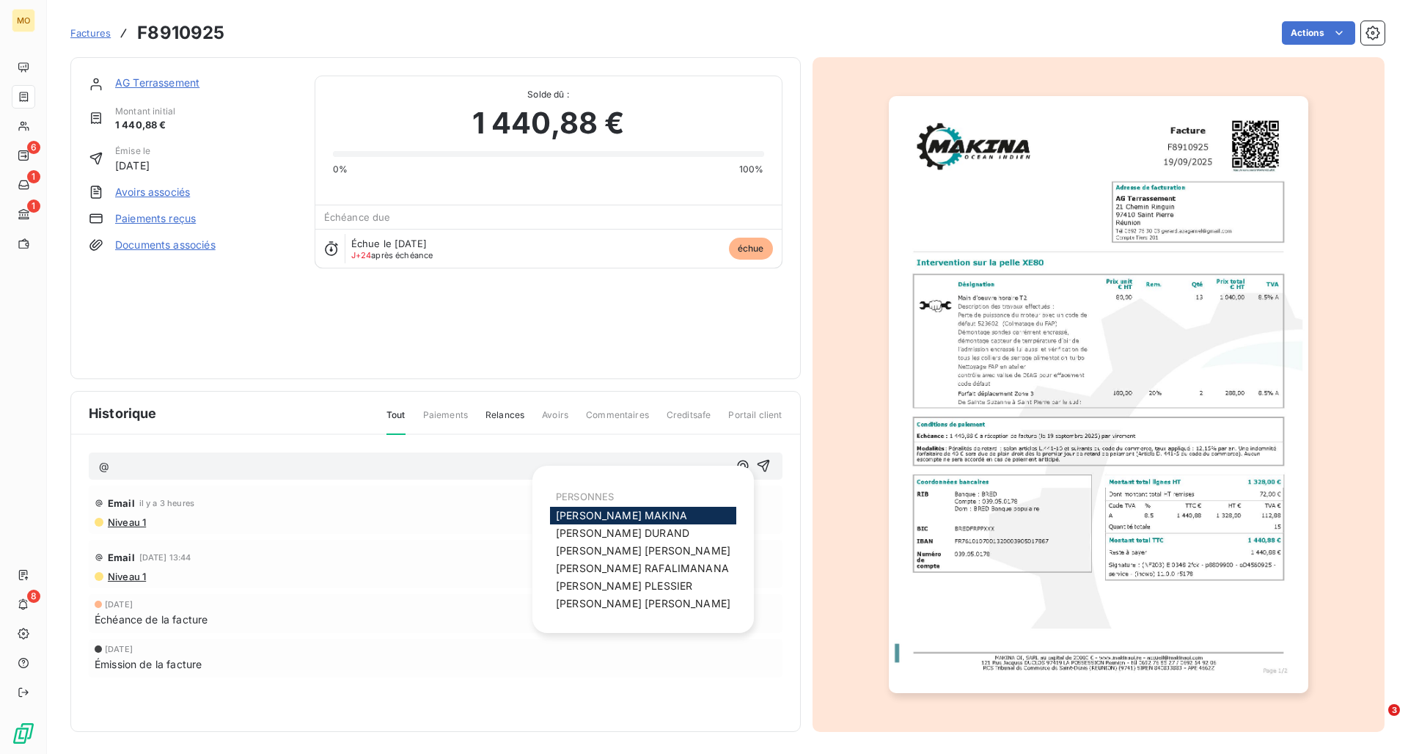
click at [595, 466] on span "[PERSON_NAME]" at bounding box center [621, 515] width 131 height 12
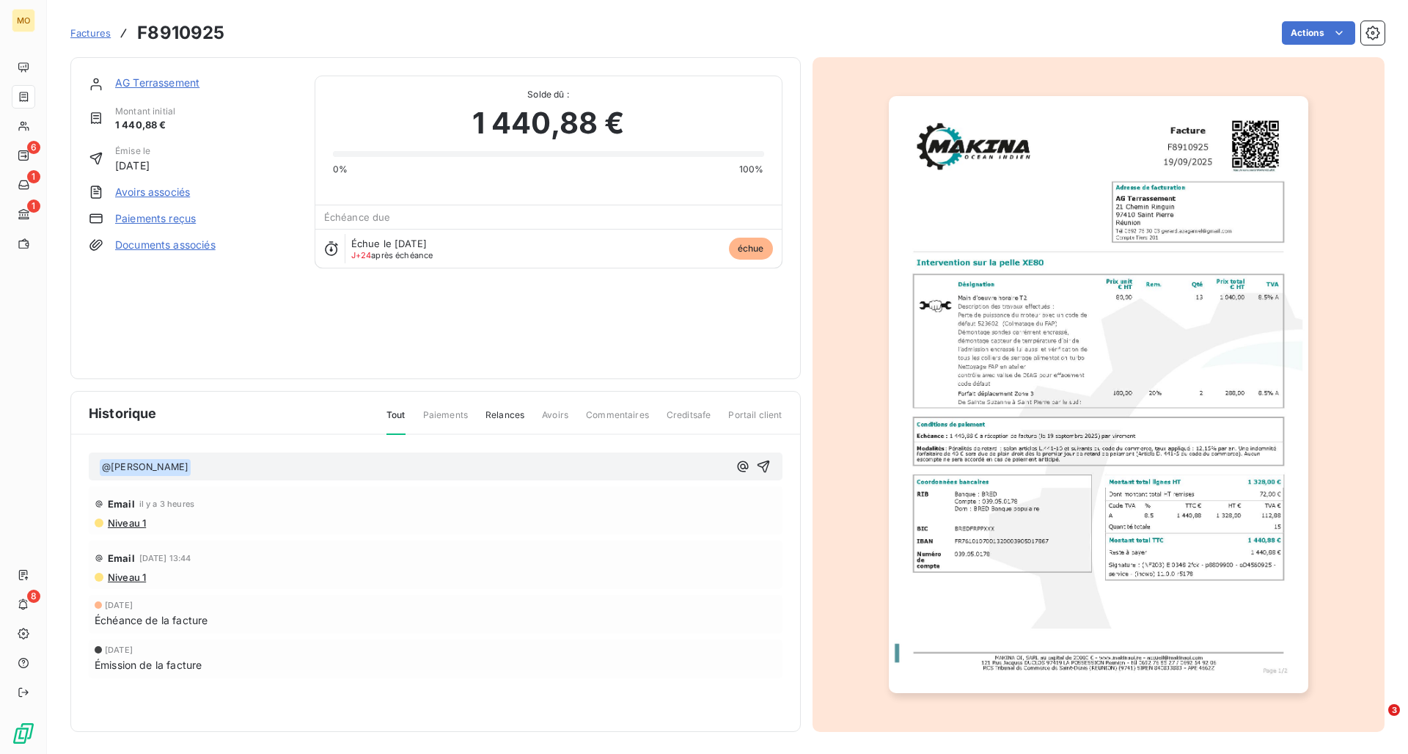
click at [369, 465] on p "﻿ @ [PERSON_NAME] ﻿ ﻿" at bounding box center [413, 467] width 629 height 18
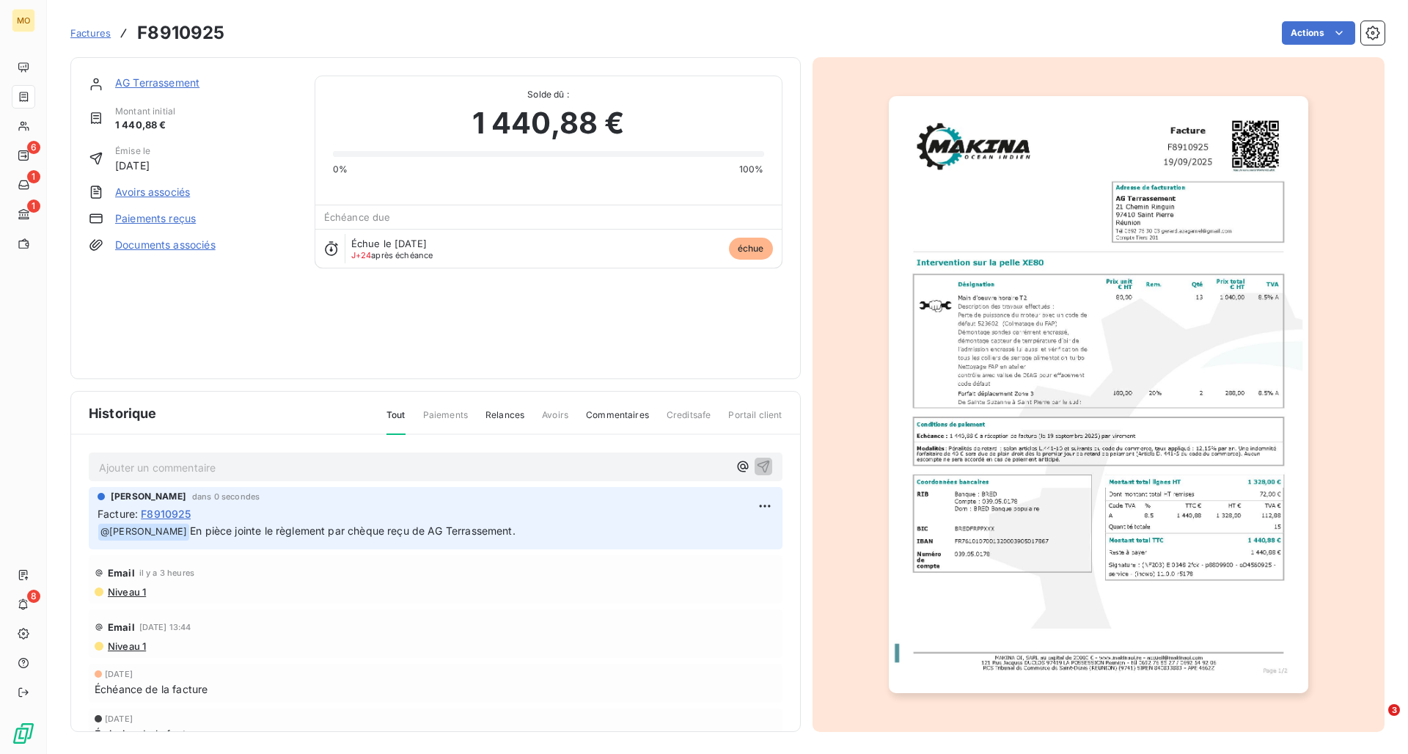
click at [211, 464] on p "Ajouter un commentaire ﻿" at bounding box center [413, 467] width 629 height 18
click at [747, 466] on icon "button" at bounding box center [743, 466] width 15 height 15
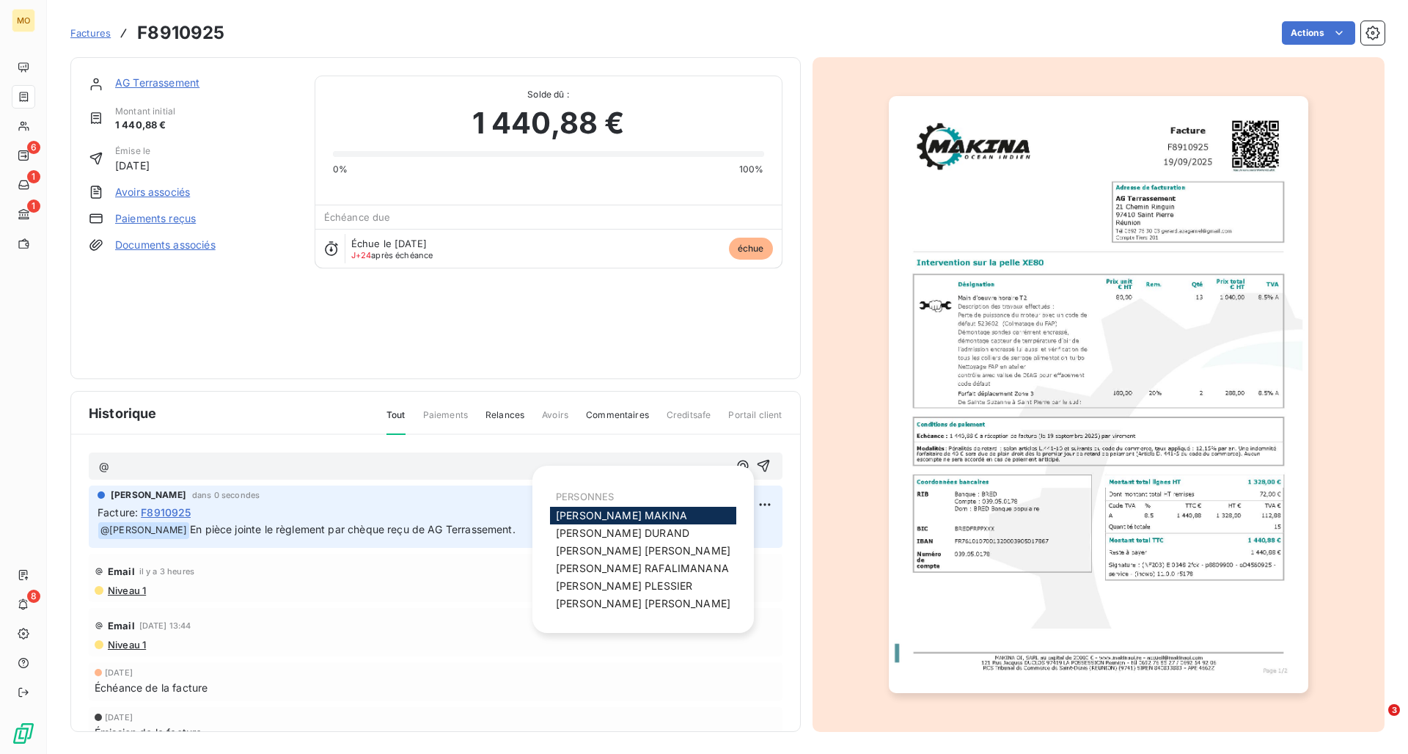
click at [585, 466] on span "[PERSON_NAME]" at bounding box center [621, 515] width 131 height 12
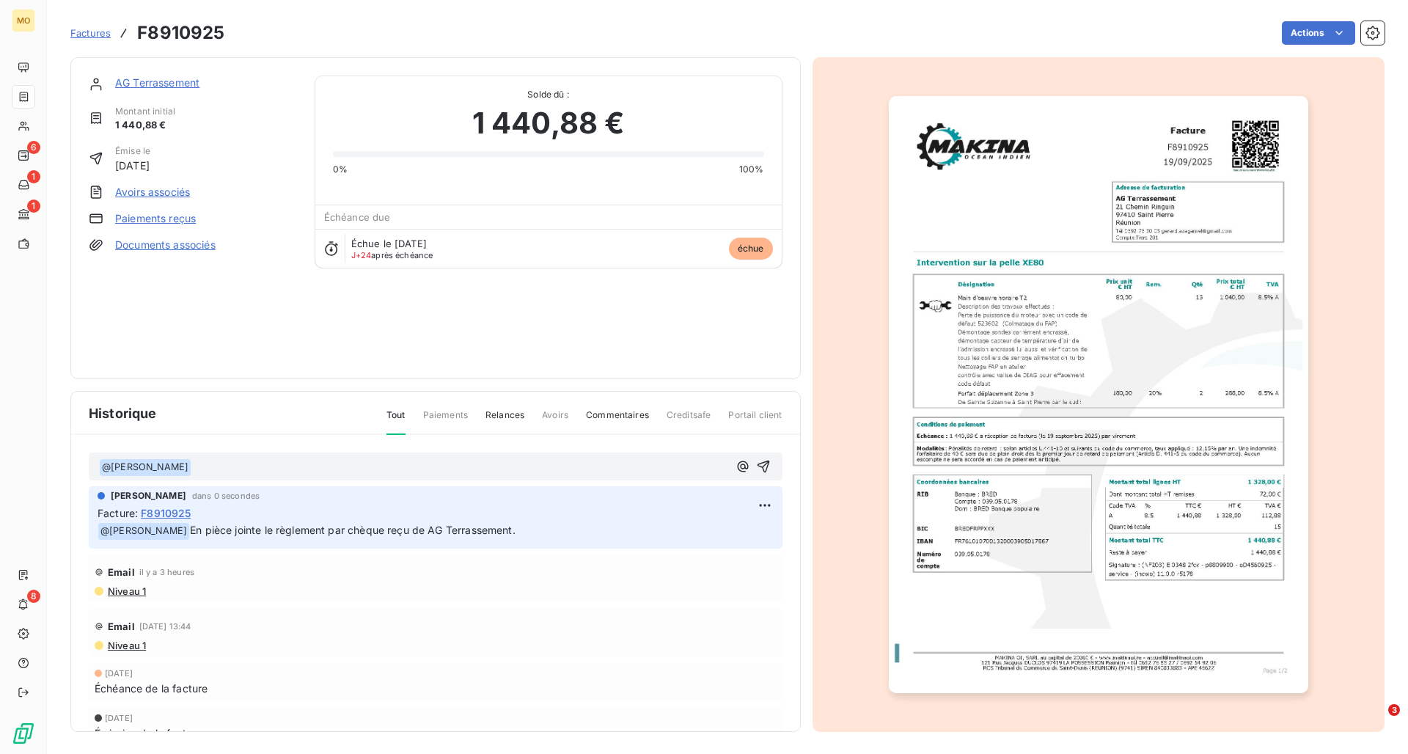
click at [348, 462] on p "﻿ @ [PERSON_NAME] ﻿ ﻿" at bounding box center [413, 467] width 629 height 18
click at [348, 462] on span "Merci de lettrer dans LeanPay, et dans Incwo, s'il te plaî" at bounding box center [328, 466] width 275 height 12
click at [520, 464] on p "﻿ @ [PERSON_NAME] ﻿ Merci de lettrer dans LeanPay, et dans Incwo, s'il te plaî" at bounding box center [413, 467] width 629 height 18
click at [767, 463] on icon "button" at bounding box center [763, 466] width 15 height 15
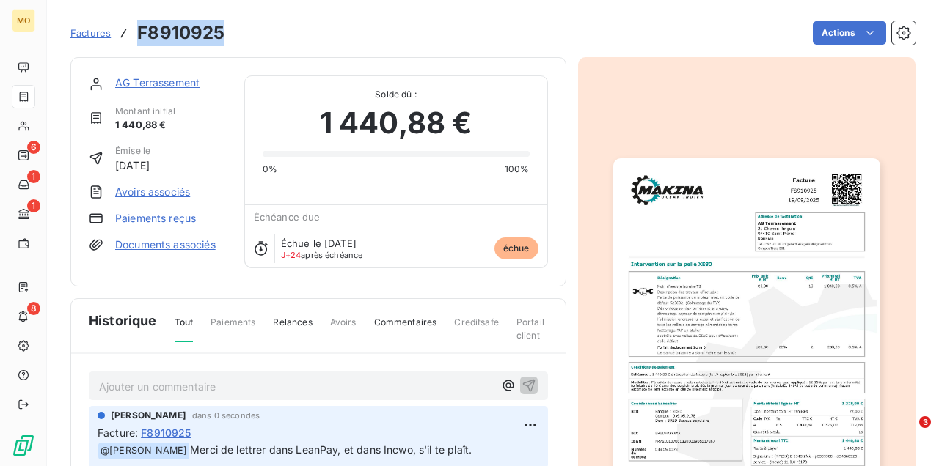
drag, startPoint x: 233, startPoint y: 34, endPoint x: 140, endPoint y: 33, distance: 93.1
click at [140, 33] on div "Factures F8910925 Actions" at bounding box center [492, 33] width 845 height 31
